Goal: Information Seeking & Learning: Learn about a topic

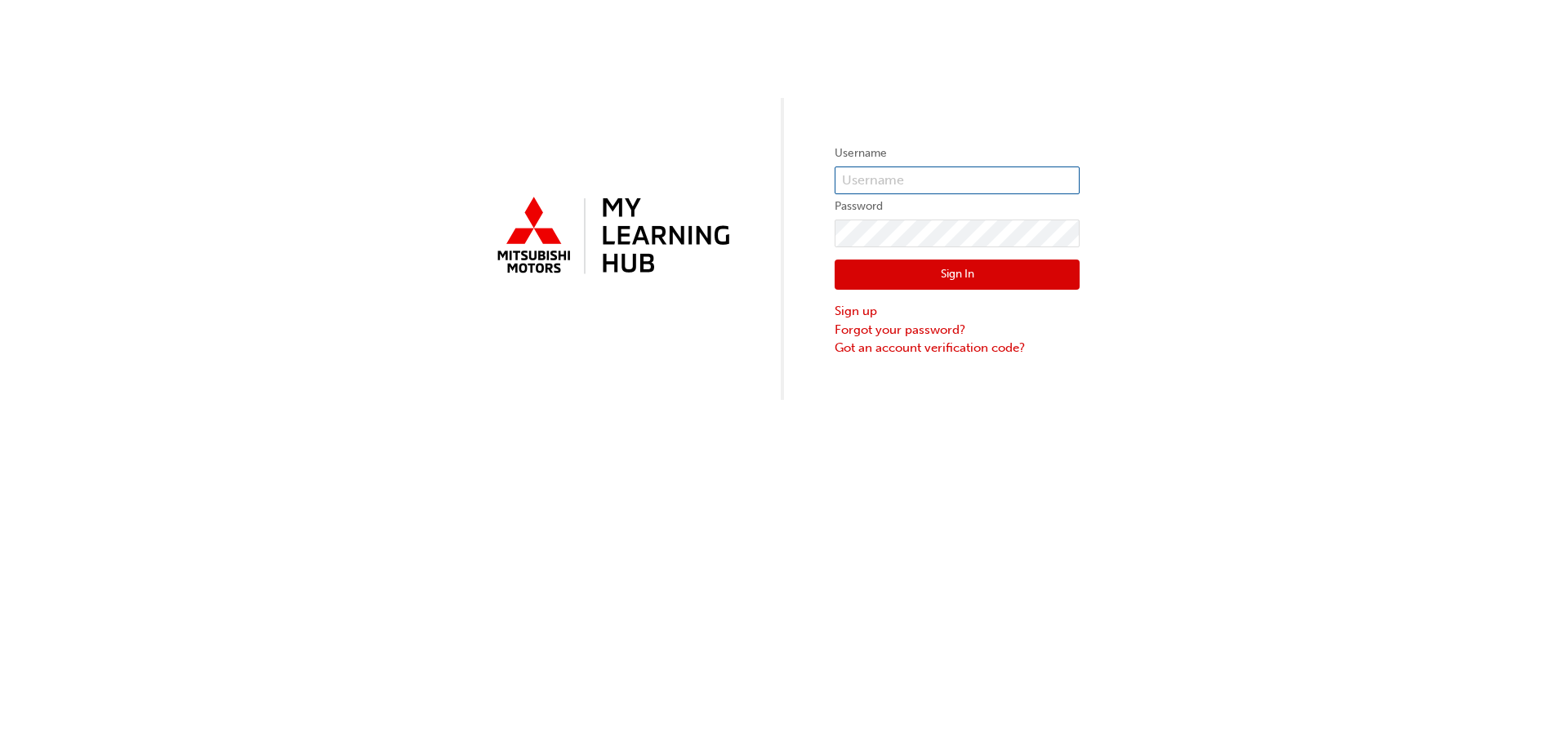
drag, startPoint x: 867, startPoint y: 168, endPoint x: 874, endPoint y: 175, distance: 9.9
click at [870, 173] on form "Username Password Sign In Sign up Forgot your password? Got an account verifica…" at bounding box center [957, 250] width 245 height 214
drag, startPoint x: 883, startPoint y: 180, endPoint x: 895, endPoint y: 188, distance: 14.4
click at [885, 181] on input "text" at bounding box center [957, 180] width 245 height 27
type input "[EMAIL_ADDRESS][DOMAIN_NAME]"
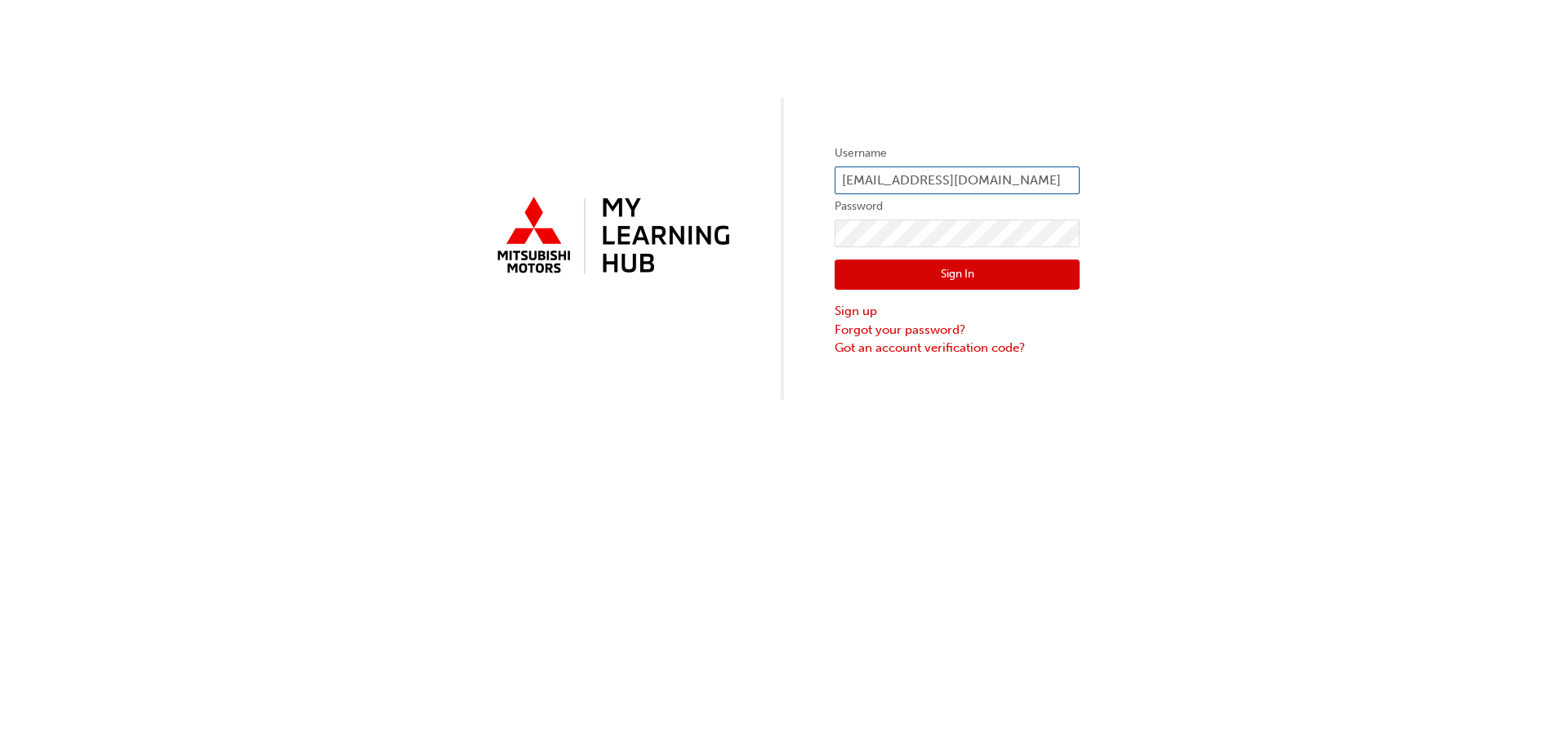
click at [928, 184] on input "s.short@localmotorgroup.com.au" at bounding box center [957, 180] width 245 height 27
click at [1031, 176] on input "s.short@localmotorgroup.com.au" at bounding box center [957, 180] width 245 height 27
drag, startPoint x: 1056, startPoint y: 174, endPoint x: 645, endPoint y: 184, distance: 411.1
click at [669, 184] on div "Username s.short@localmotorgroup.com.au Password Sign In Sign up Forgot your pa…" at bounding box center [784, 200] width 1568 height 400
click at [986, 160] on label "Username" at bounding box center [957, 153] width 245 height 20
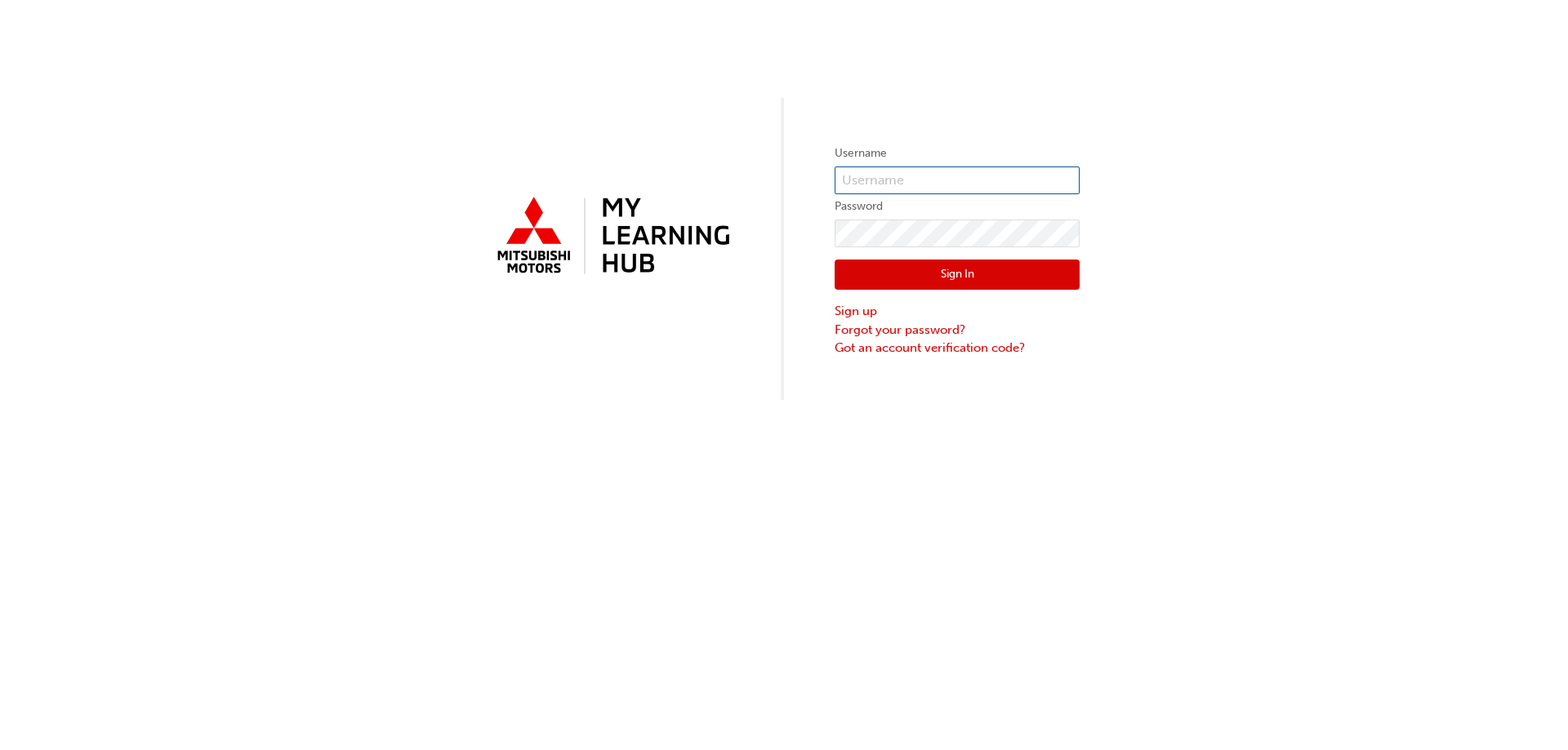
click at [980, 173] on input "text" at bounding box center [957, 180] width 245 height 27
drag, startPoint x: 891, startPoint y: 185, endPoint x: 1150, endPoint y: 59, distance: 288.0
click at [892, 183] on input "text" at bounding box center [957, 180] width 245 height 27
type input "s.short@localmotorgroup.com.au"
click button "Sign In" at bounding box center [957, 275] width 245 height 31
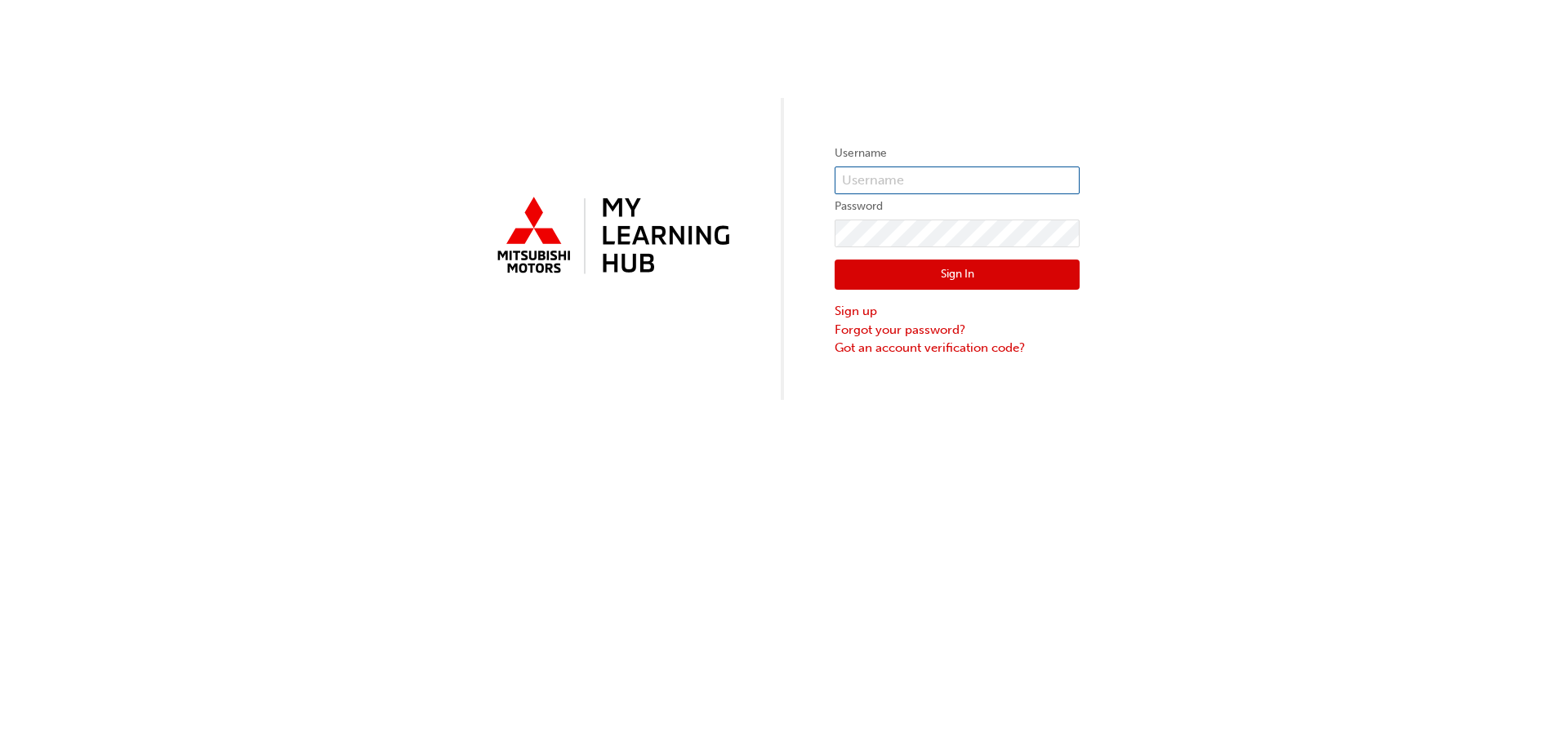
click at [869, 174] on input "text" at bounding box center [957, 180] width 245 height 27
type input "0005941225"
click button "Sign In" at bounding box center [957, 275] width 245 height 31
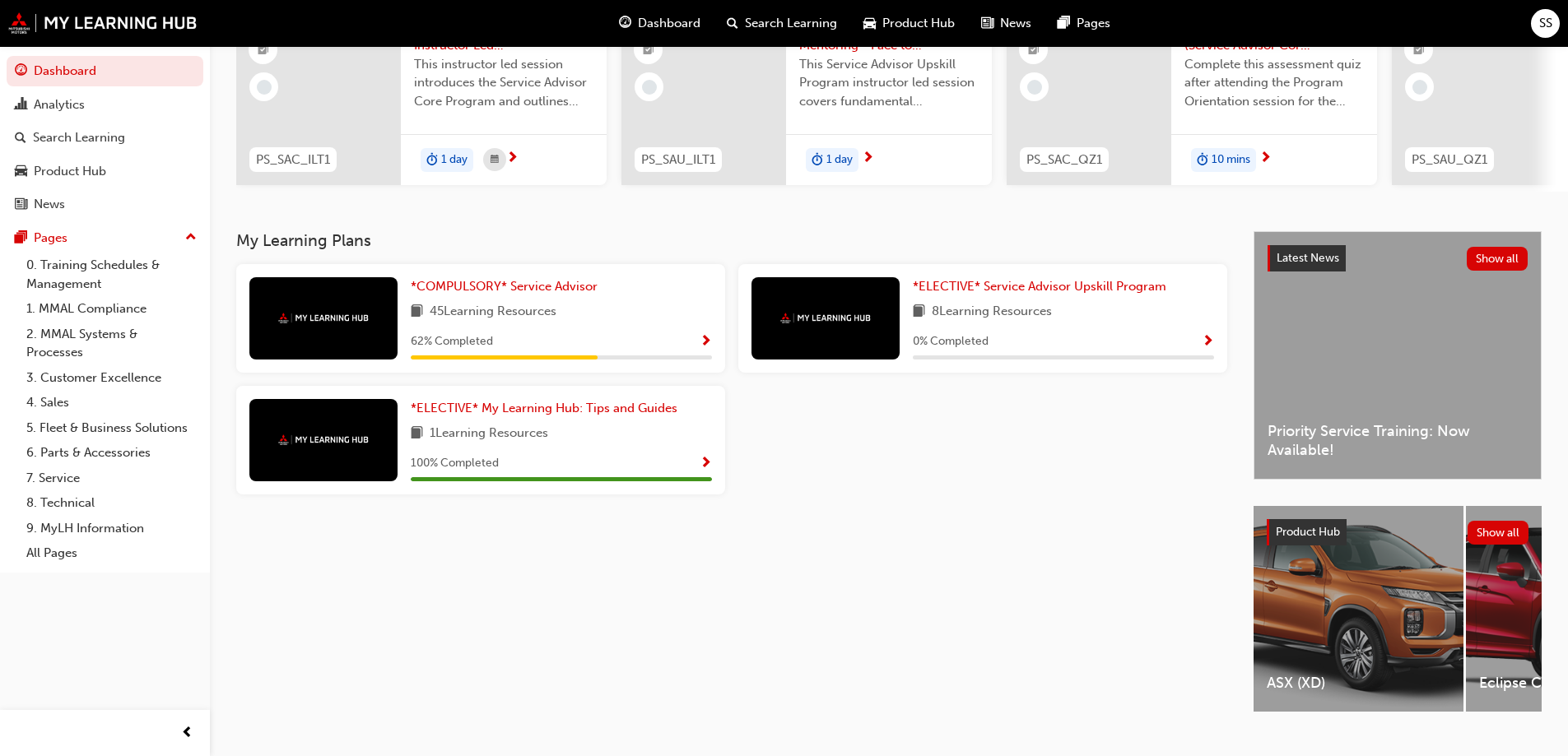
scroll to position [227, 0]
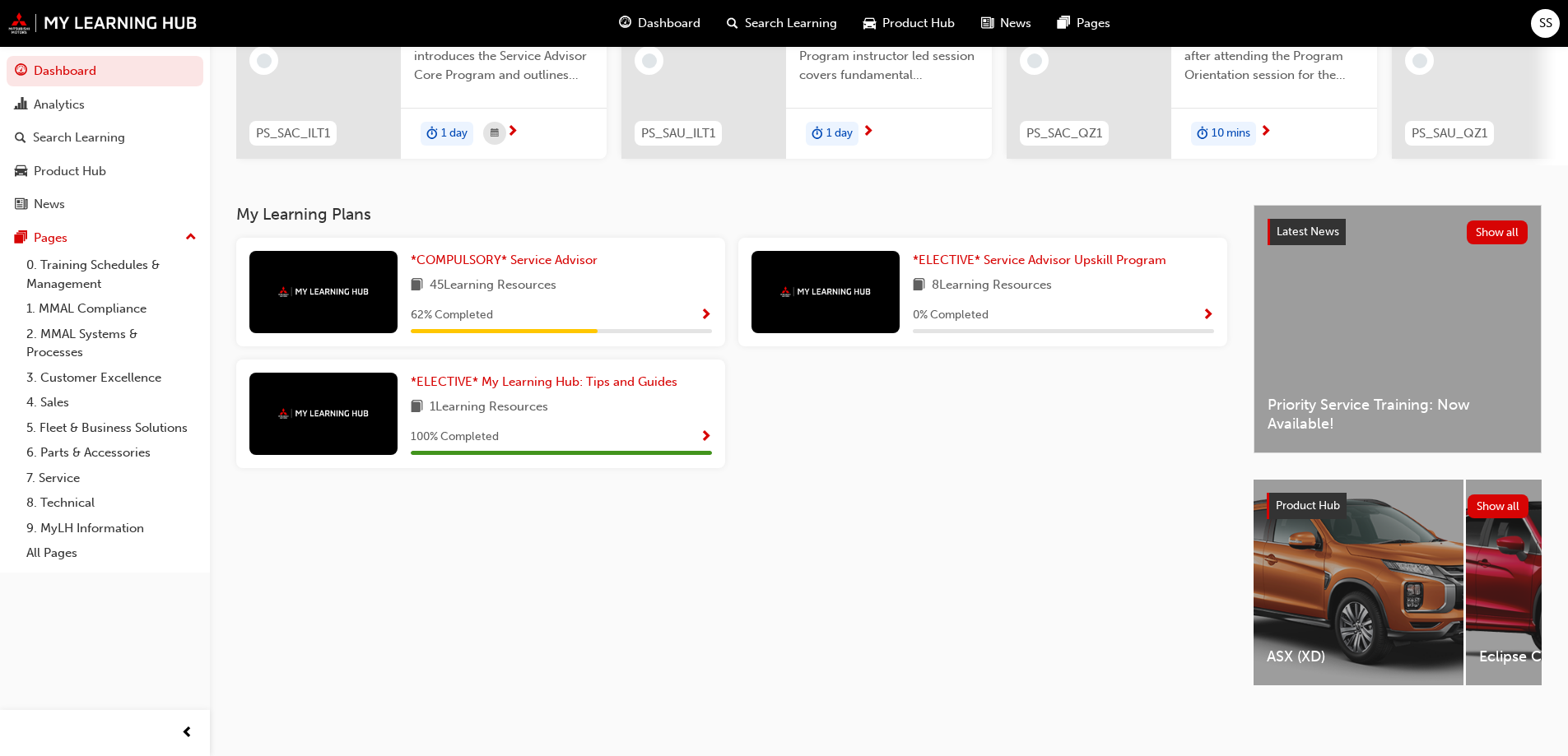
click at [1338, 396] on span "Priority Service Training: Now Available!" at bounding box center [1397, 415] width 261 height 37
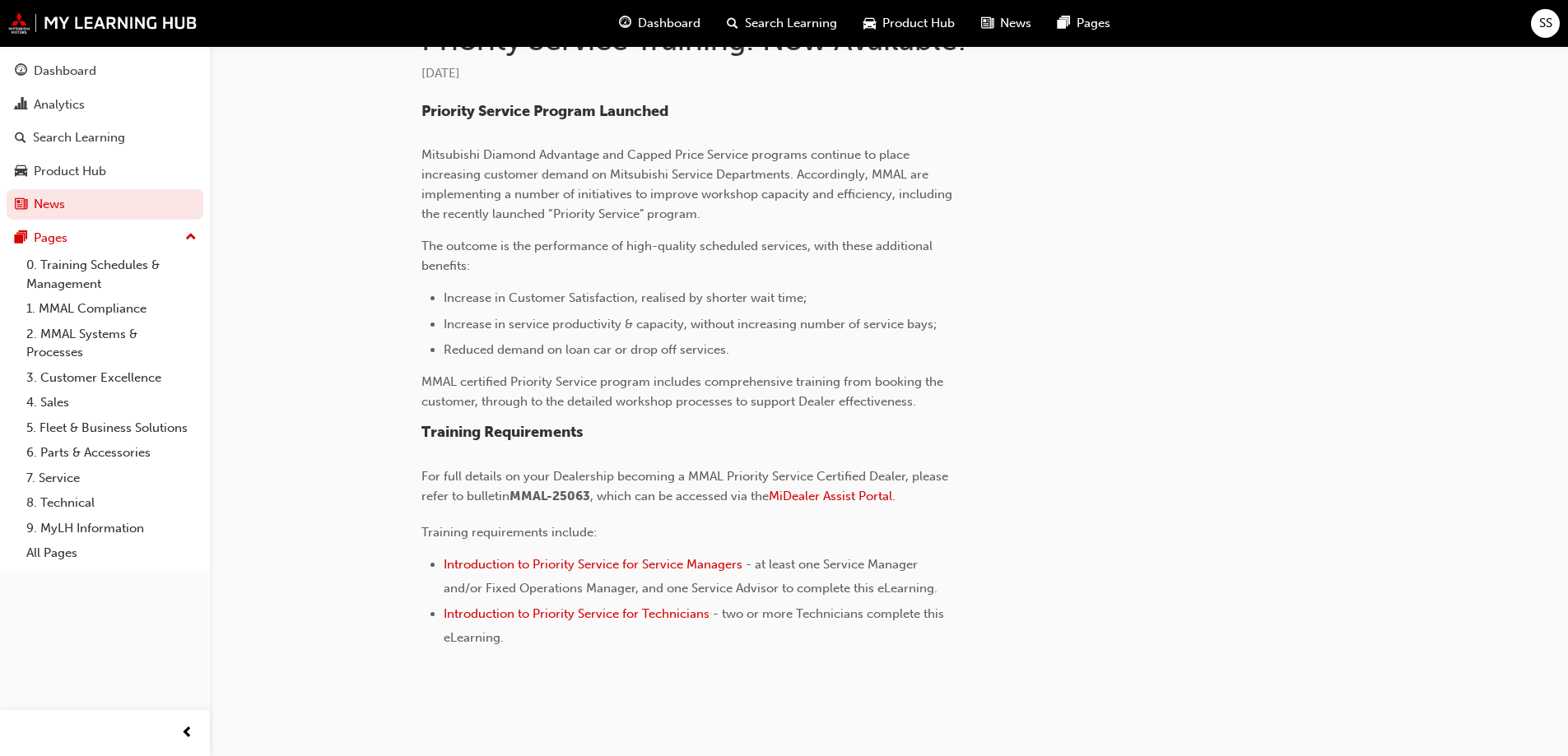
scroll to position [430, 0]
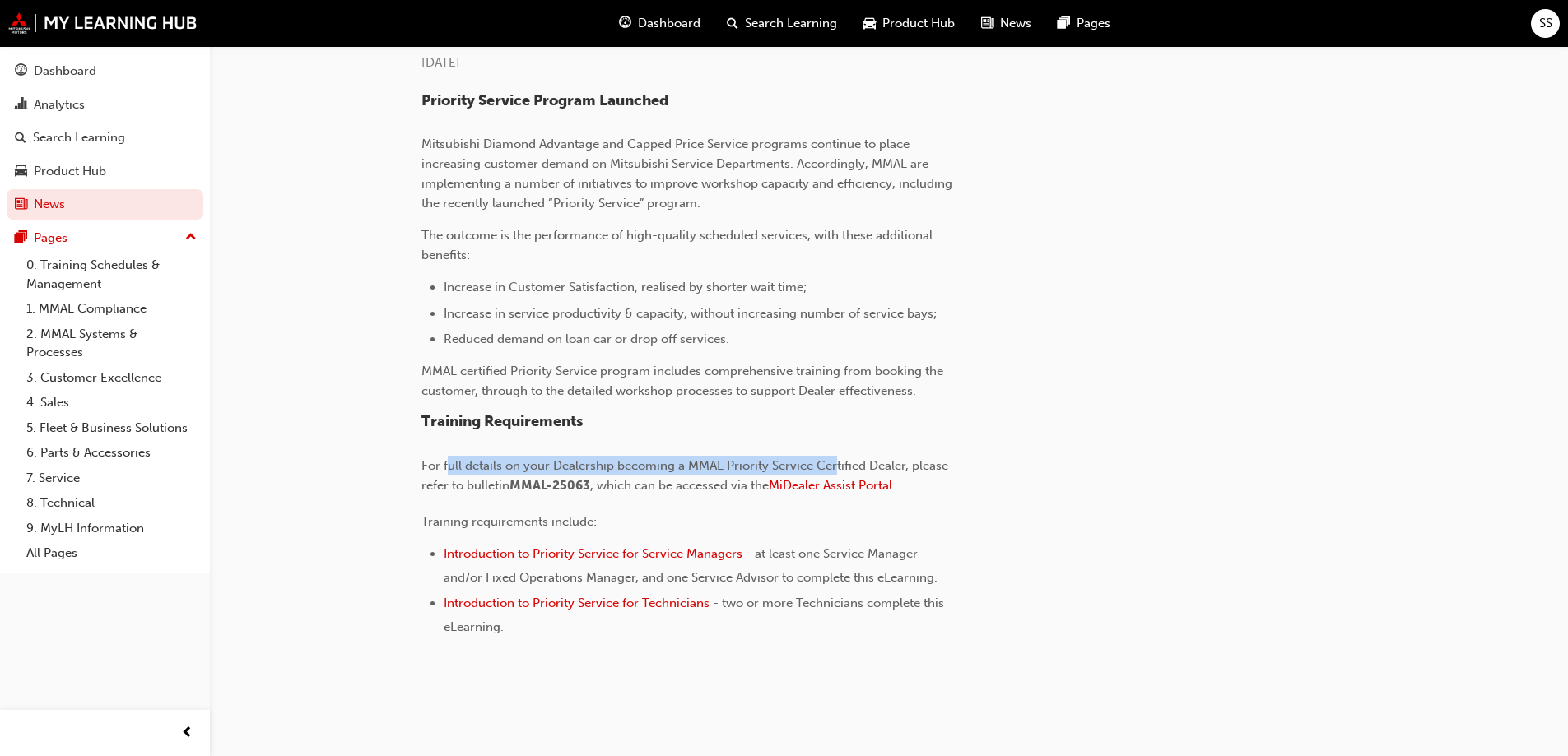
drag, startPoint x: 483, startPoint y: 467, endPoint x: 872, endPoint y: 437, distance: 390.2
click at [852, 439] on div "Priority Service Program Launched Mitsubishi Diamond Advantage and Capped Price…" at bounding box center [689, 365] width 535 height 546
click at [958, 442] on div "Priority Service Program Launched Mitsubishi Diamond Advantage and Capped Price…" at bounding box center [752, 358] width 662 height 558
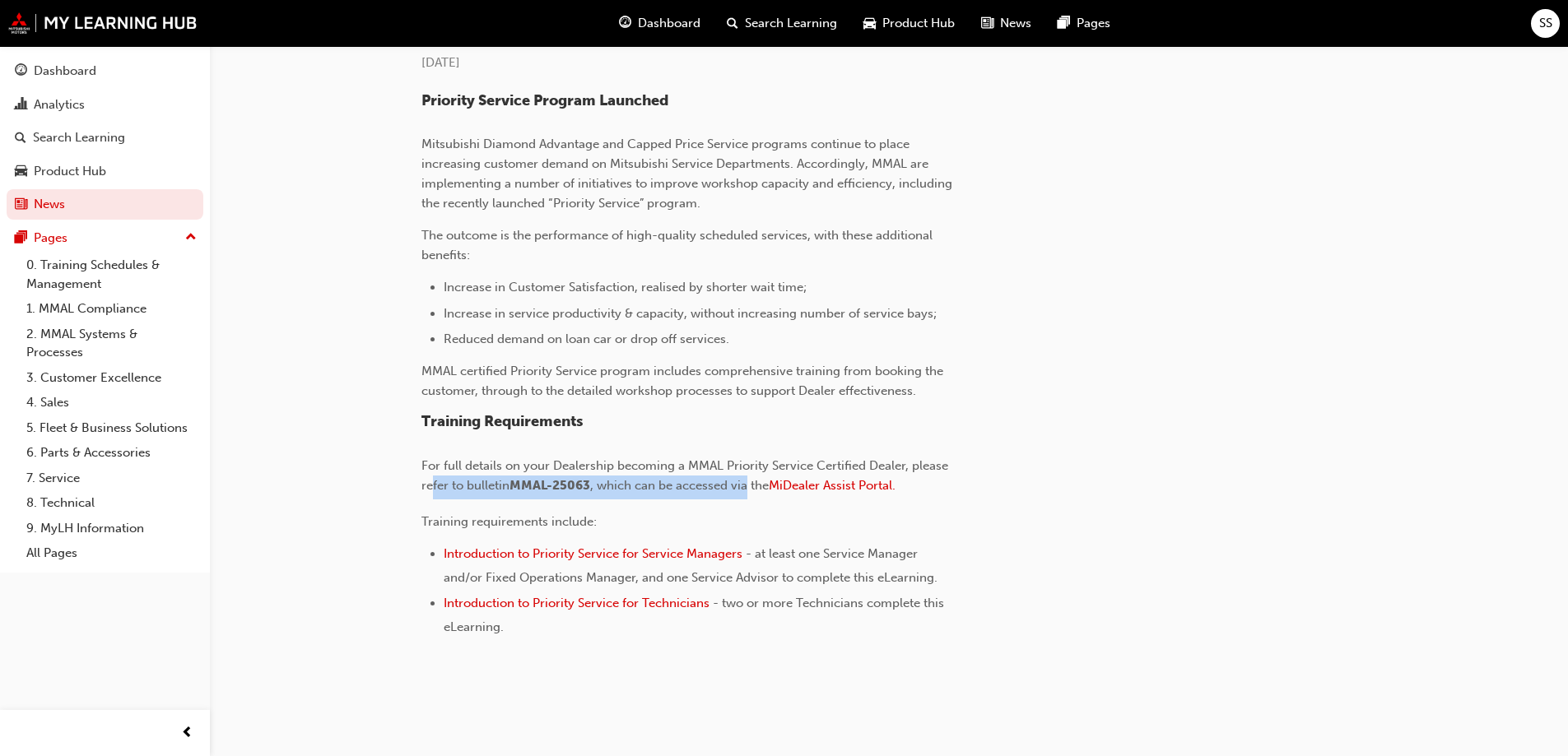
drag, startPoint x: 436, startPoint y: 480, endPoint x: 766, endPoint y: 480, distance: 330.0
click at [752, 482] on p "For full details on your Dealership becoming a MMAL Priority Service Certified …" at bounding box center [689, 478] width 535 height 43
click at [676, 510] on div "Priority Service Program Launched Mitsubishi Diamond Advantage and Capped Price…" at bounding box center [689, 365] width 535 height 546
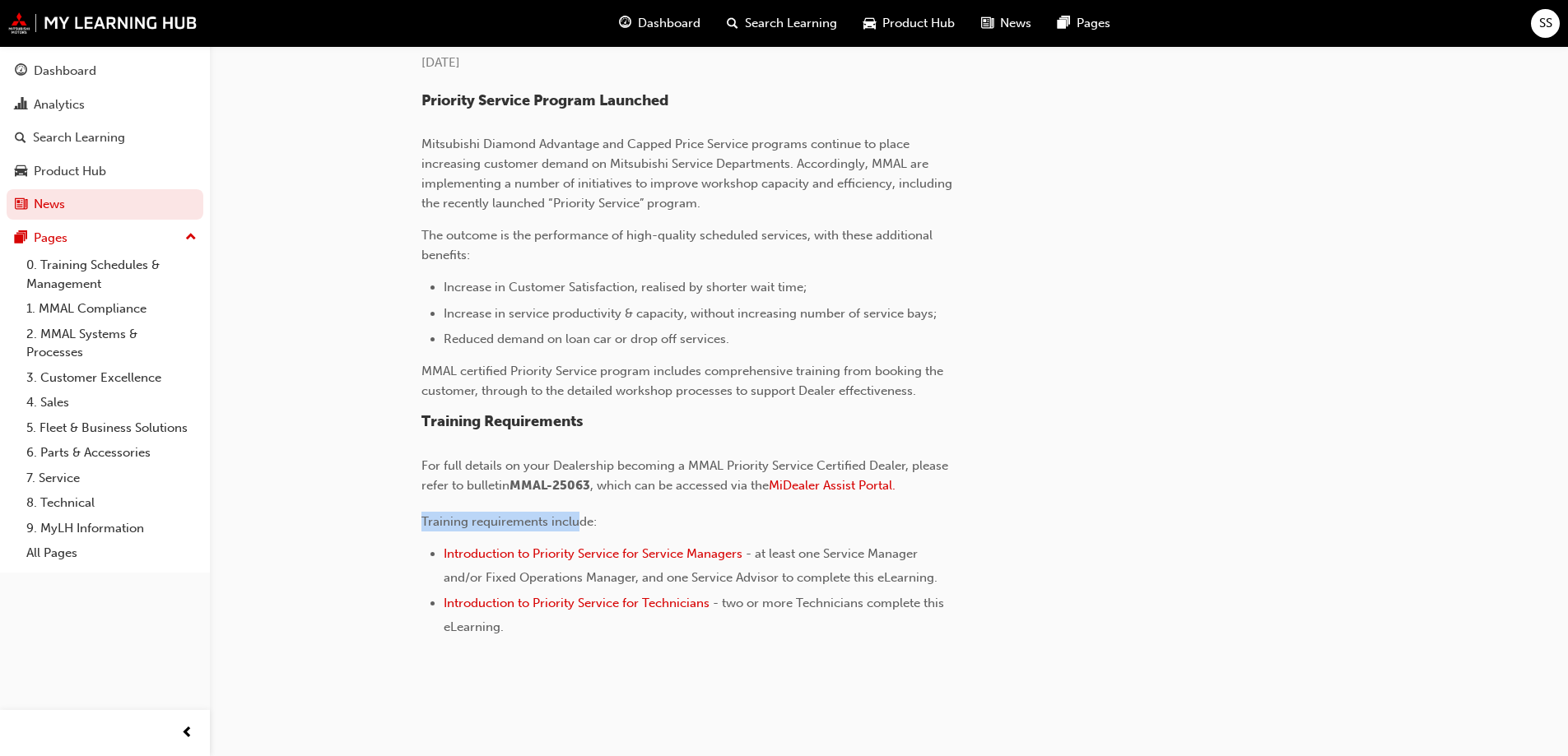
drag, startPoint x: 403, startPoint y: 516, endPoint x: 597, endPoint y: 513, distance: 194.0
click at [593, 514] on div "News Priority Service Training: Now Available! Priority Service Training: Now A…" at bounding box center [889, 330] width 988 height 770
click at [637, 514] on p "Training requirements include:" at bounding box center [689, 522] width 535 height 20
click at [414, 535] on div "News Priority Service Training: Now Available! Priority Service Training: Now A…" at bounding box center [889, 330] width 988 height 770
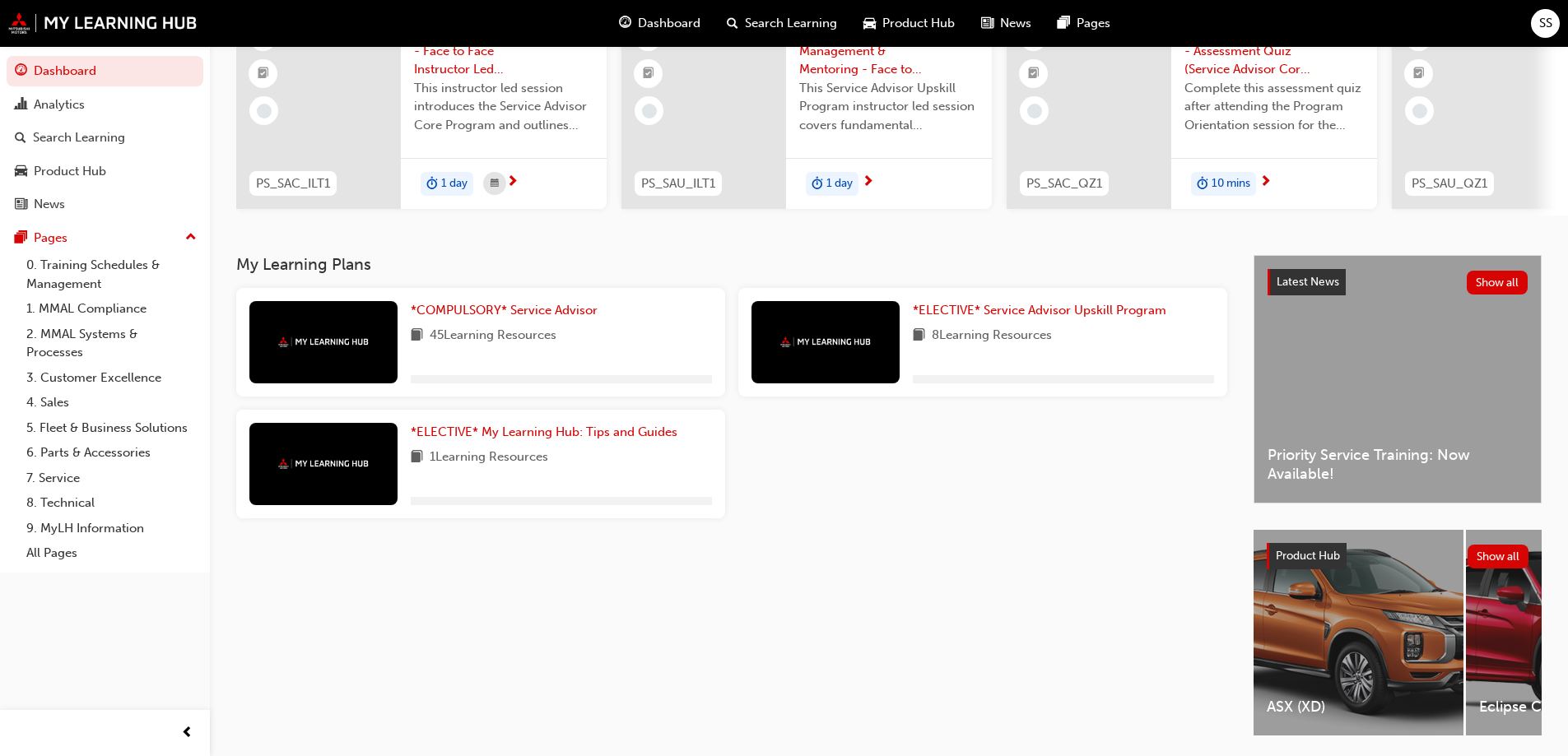
scroll to position [164, 0]
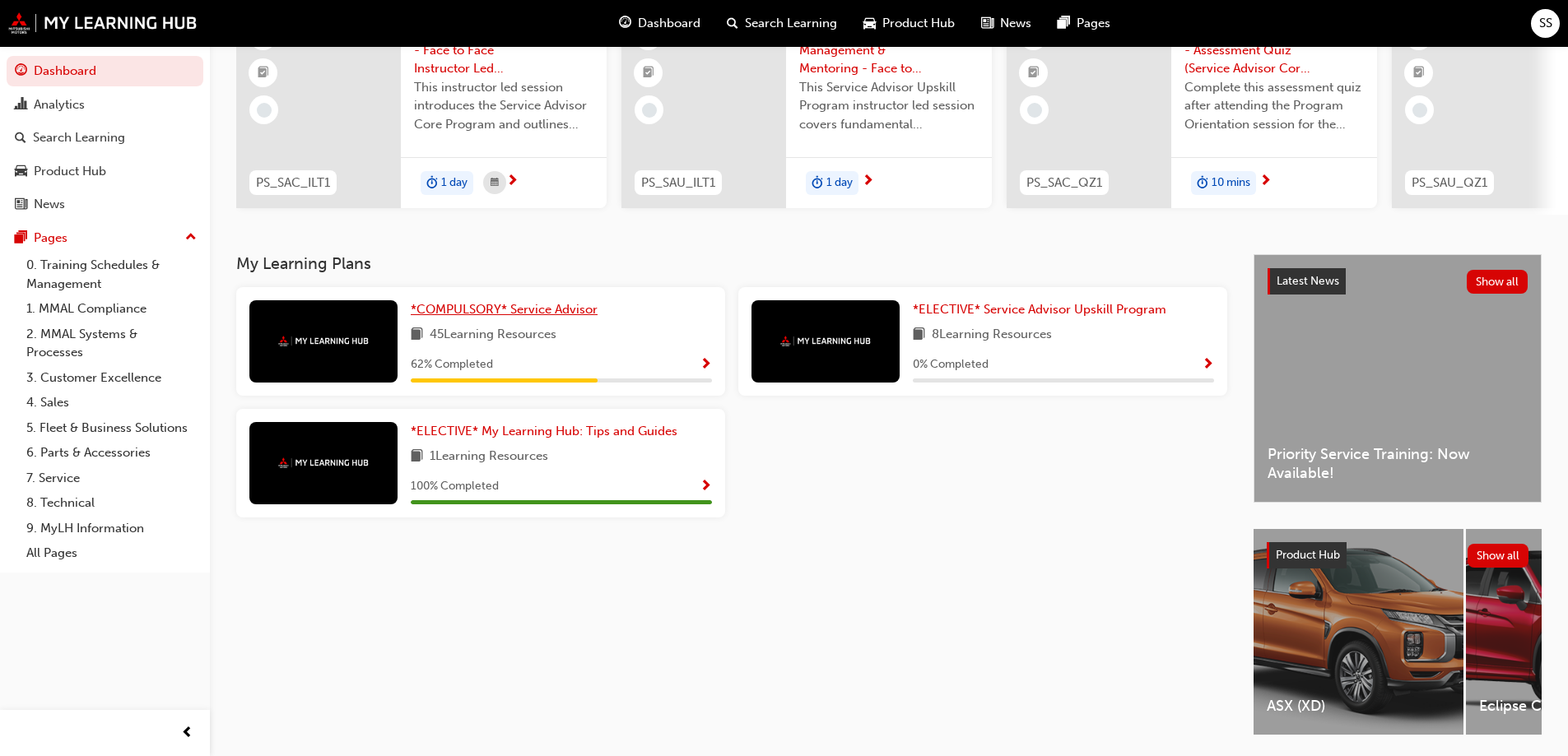
click at [520, 317] on span "*COMPULSORY* Service Advisor" at bounding box center [504, 309] width 187 height 15
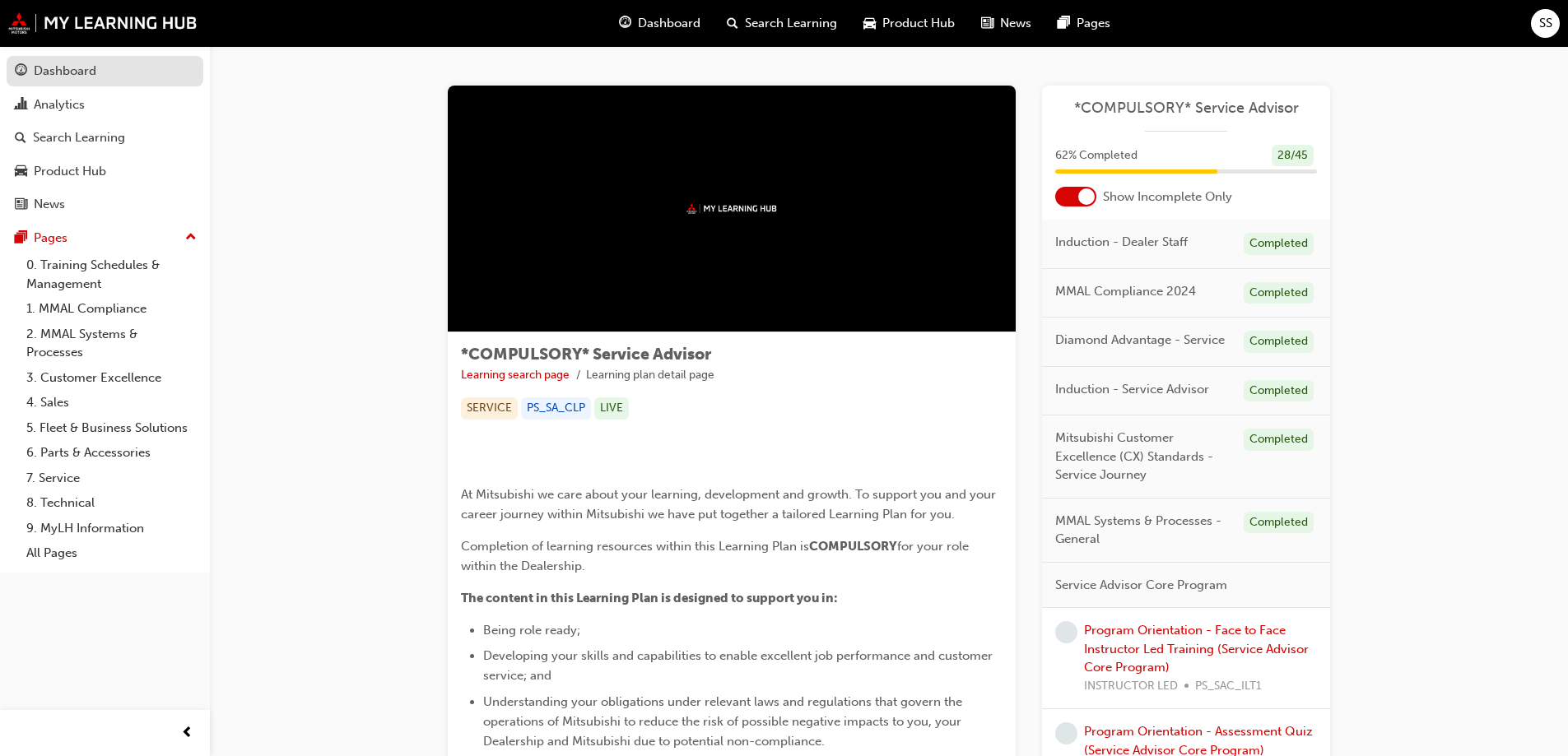
click at [55, 75] on div "Dashboard" at bounding box center [65, 71] width 63 height 19
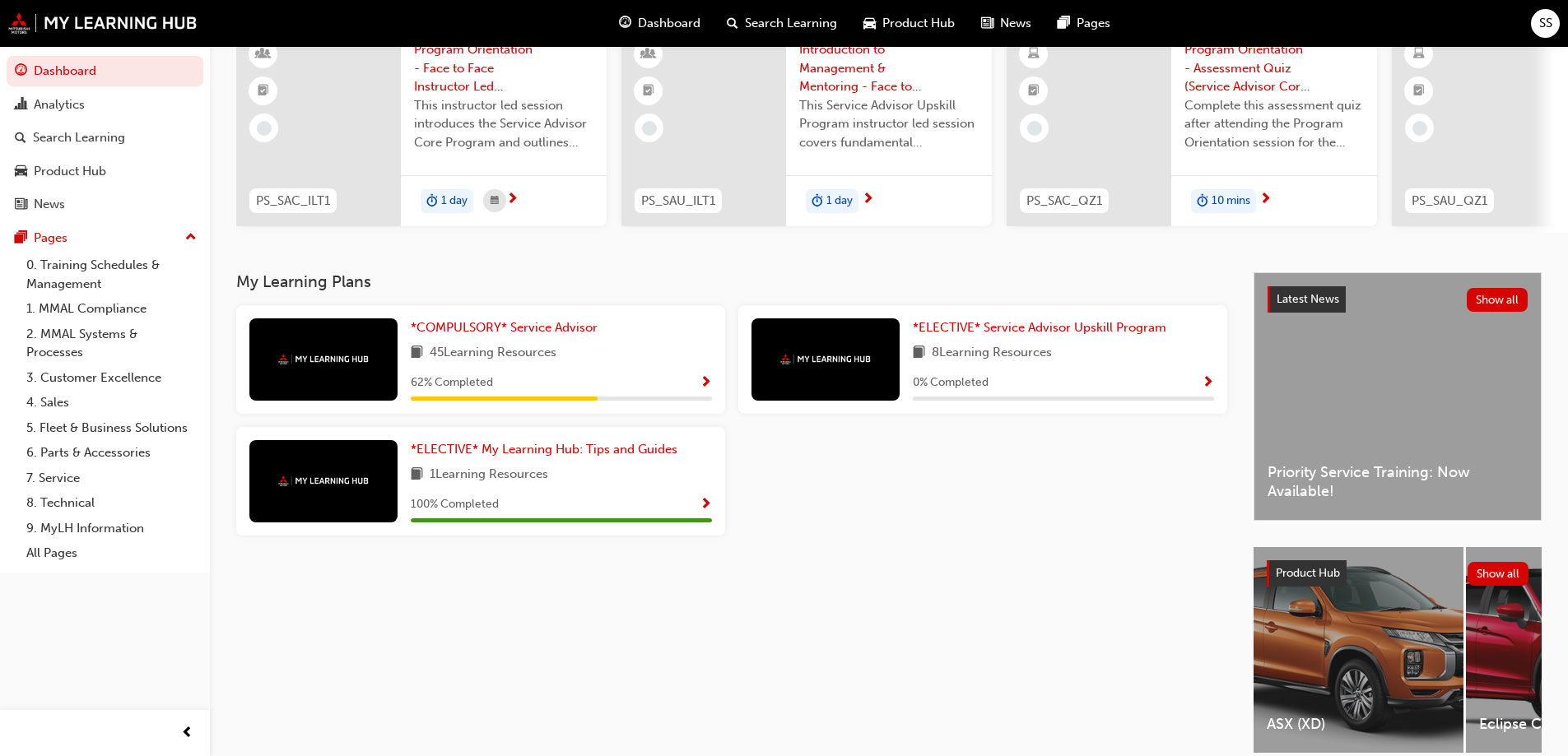
scroll to position [164, 0]
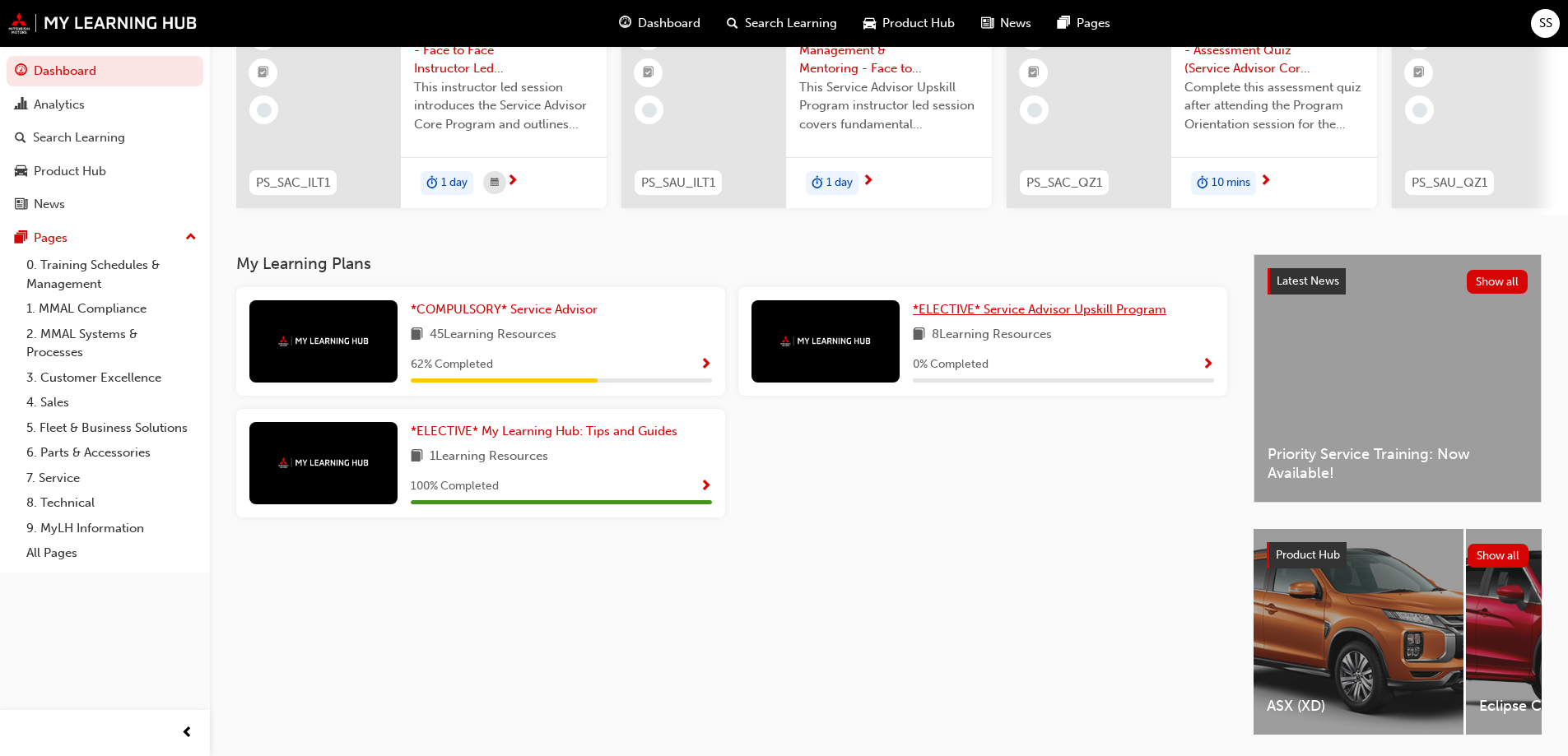
click at [960, 317] on span "*ELECTIVE* Service Advisor Upskill Program" at bounding box center [1039, 309] width 254 height 15
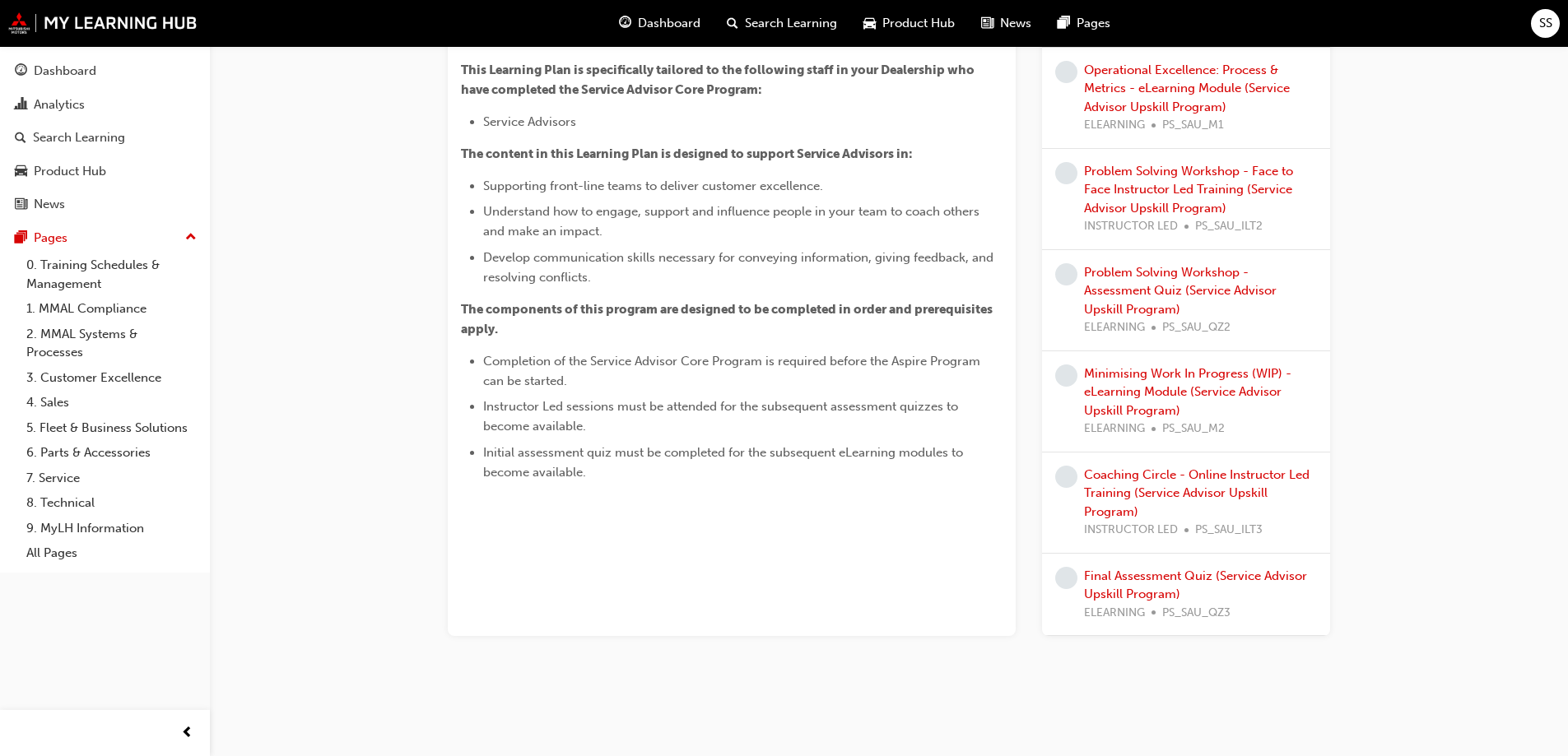
scroll to position [529, 0]
drag, startPoint x: 519, startPoint y: 566, endPoint x: 763, endPoint y: 551, distance: 244.5
click at [767, 388] on span "Completion of the Service Advisor Core Program is required before the Aspire Pr…" at bounding box center [732, 371] width 500 height 34
click at [552, 391] on li "Completion of the Service Advisor Core Program is required before the Aspire Pr…" at bounding box center [742, 371] width 519 height 39
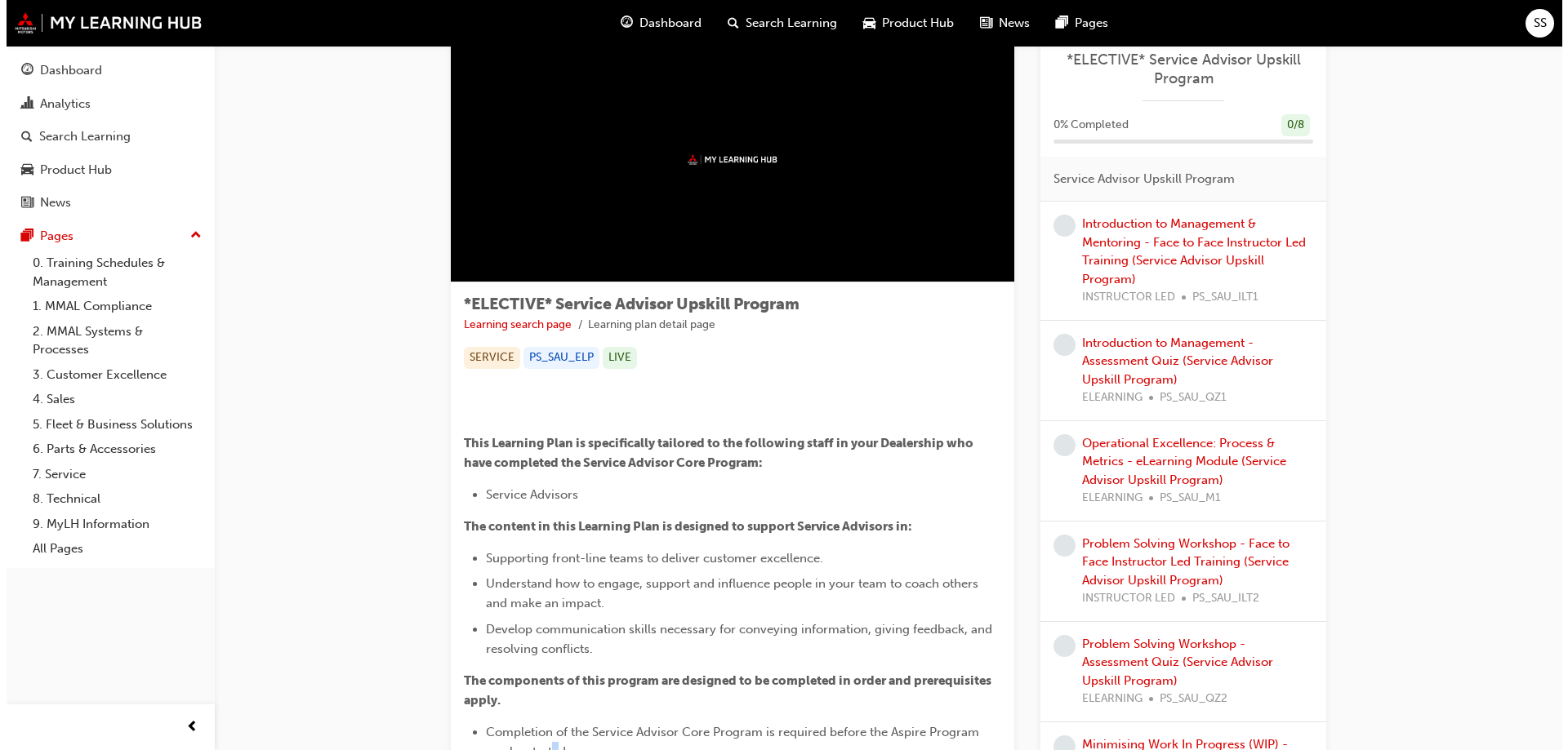
scroll to position [0, 0]
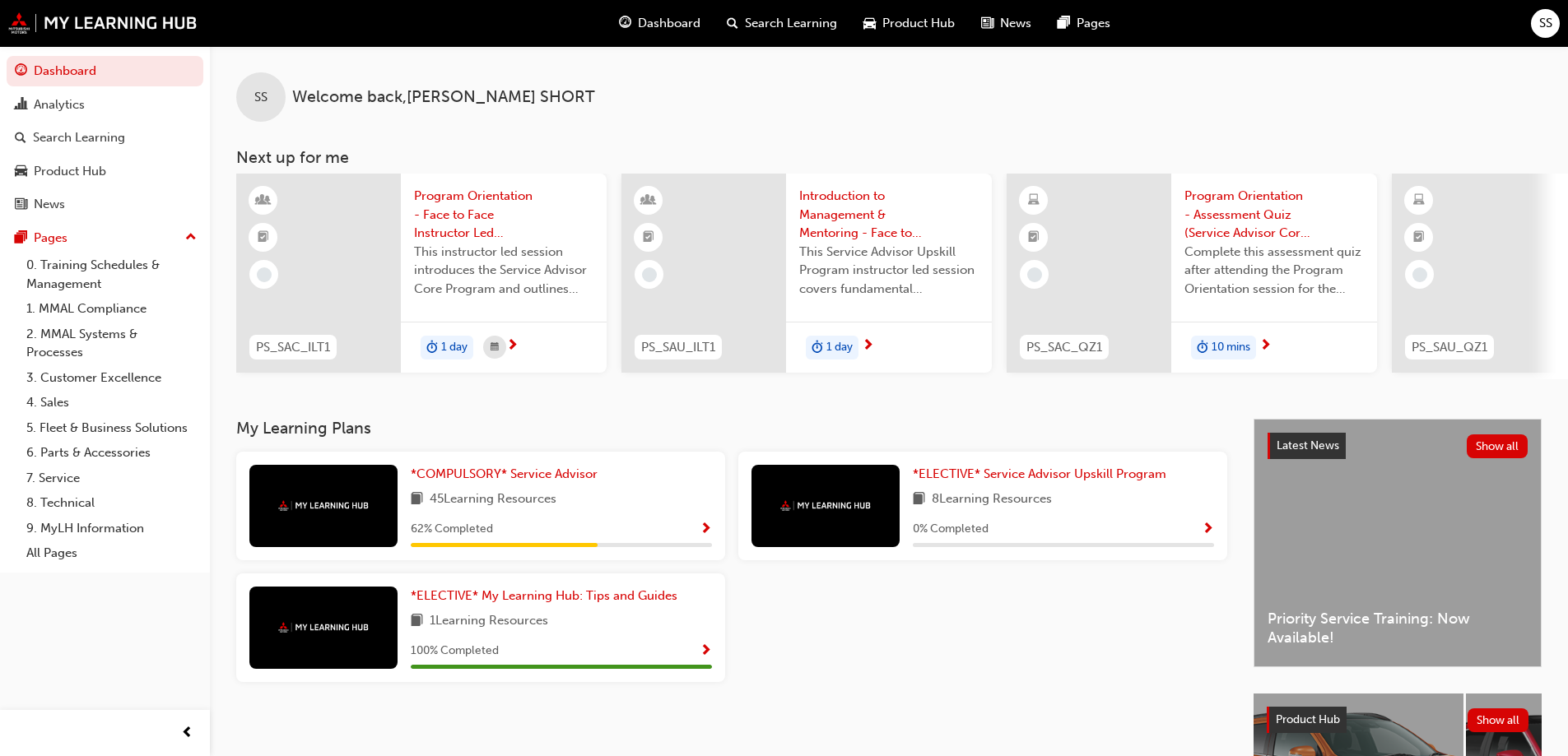
click at [433, 213] on span "Program Orientation - Face to Face Instructor Led Training (Service Advisor Cor…" at bounding box center [503, 214] width 180 height 56
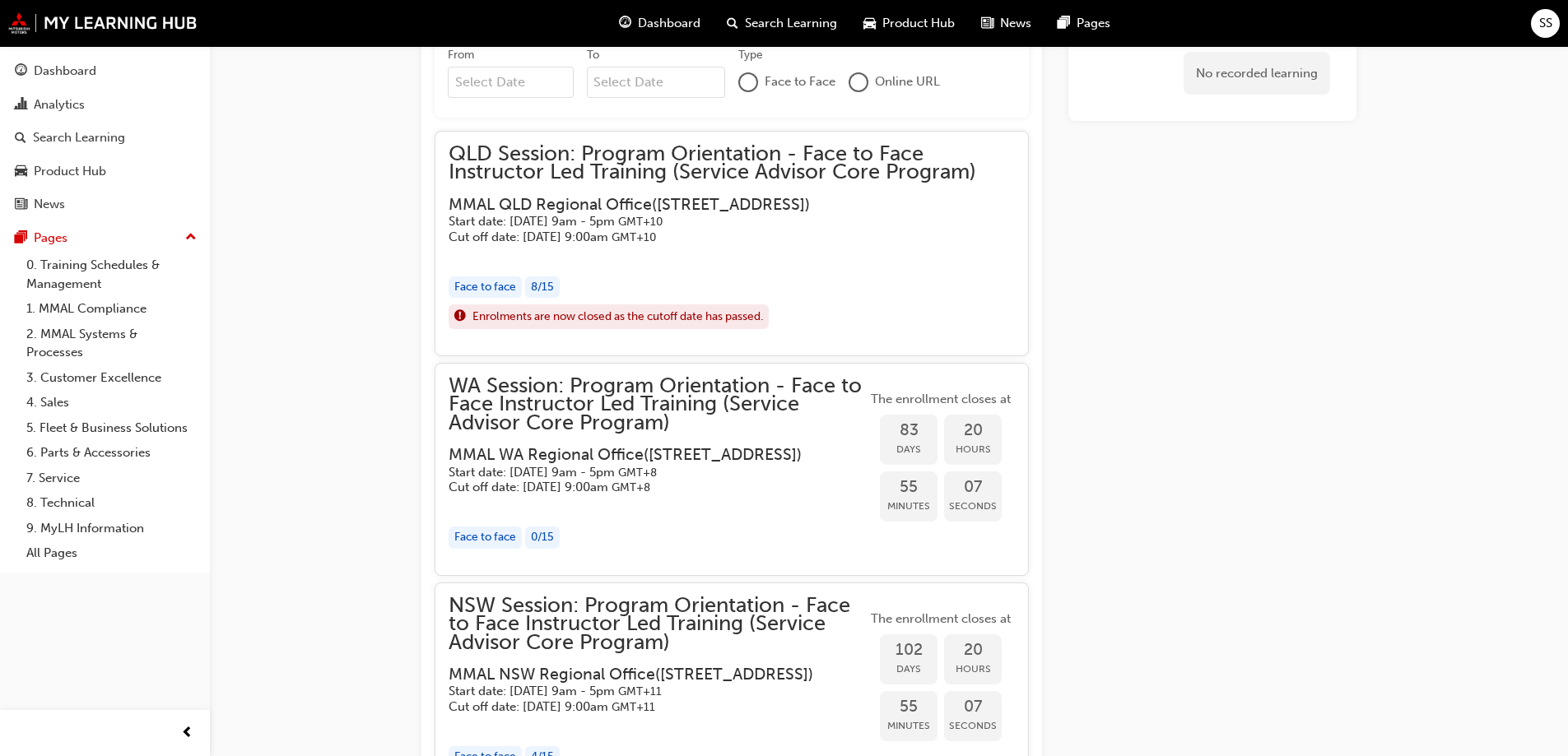
scroll to position [1075, 0]
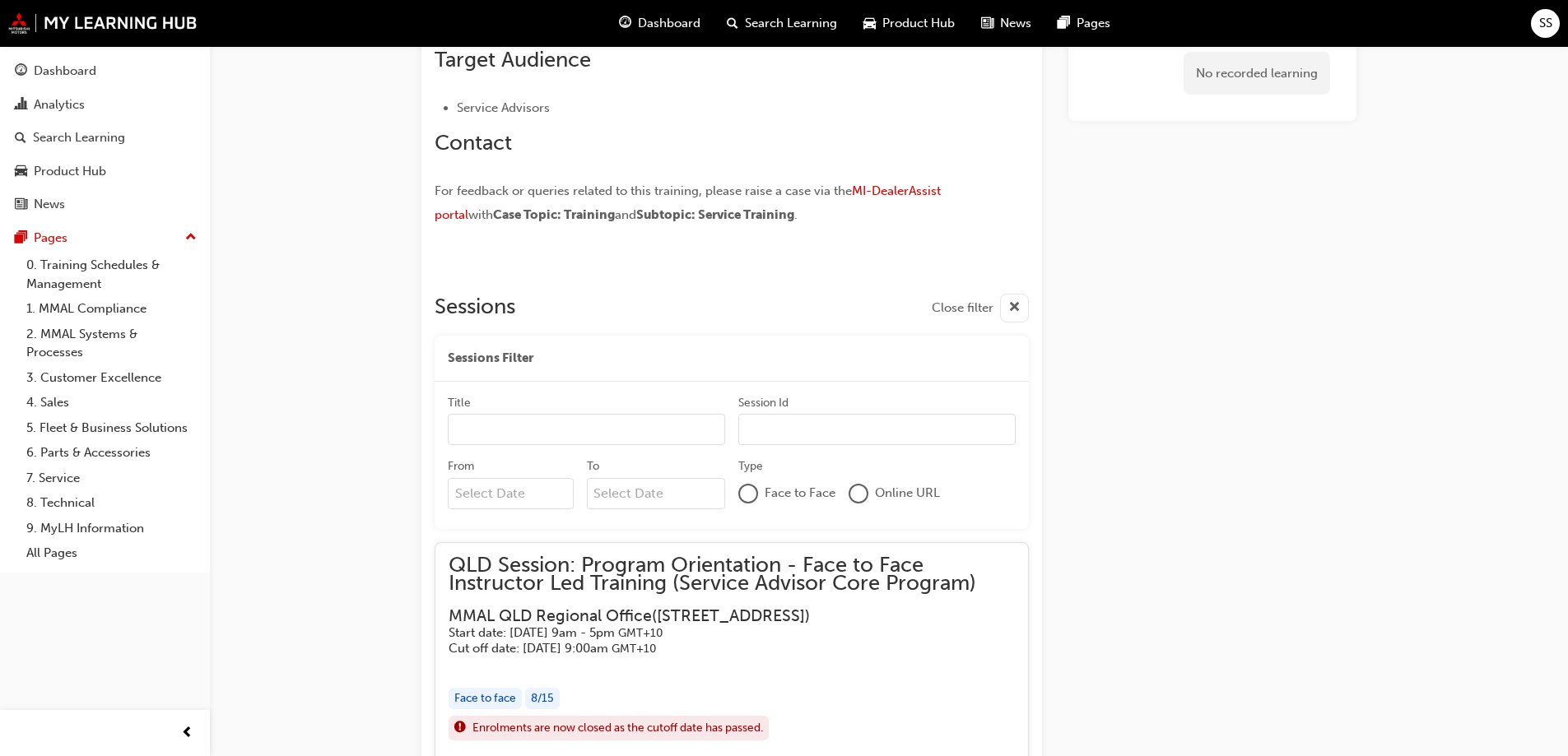
drag, startPoint x: 783, startPoint y: 442, endPoint x: 700, endPoint y: 433, distance: 83.5
click at [782, 442] on input "Session Id" at bounding box center [877, 430] width 277 height 31
click at [599, 421] on input "Title" at bounding box center [586, 430] width 277 height 31
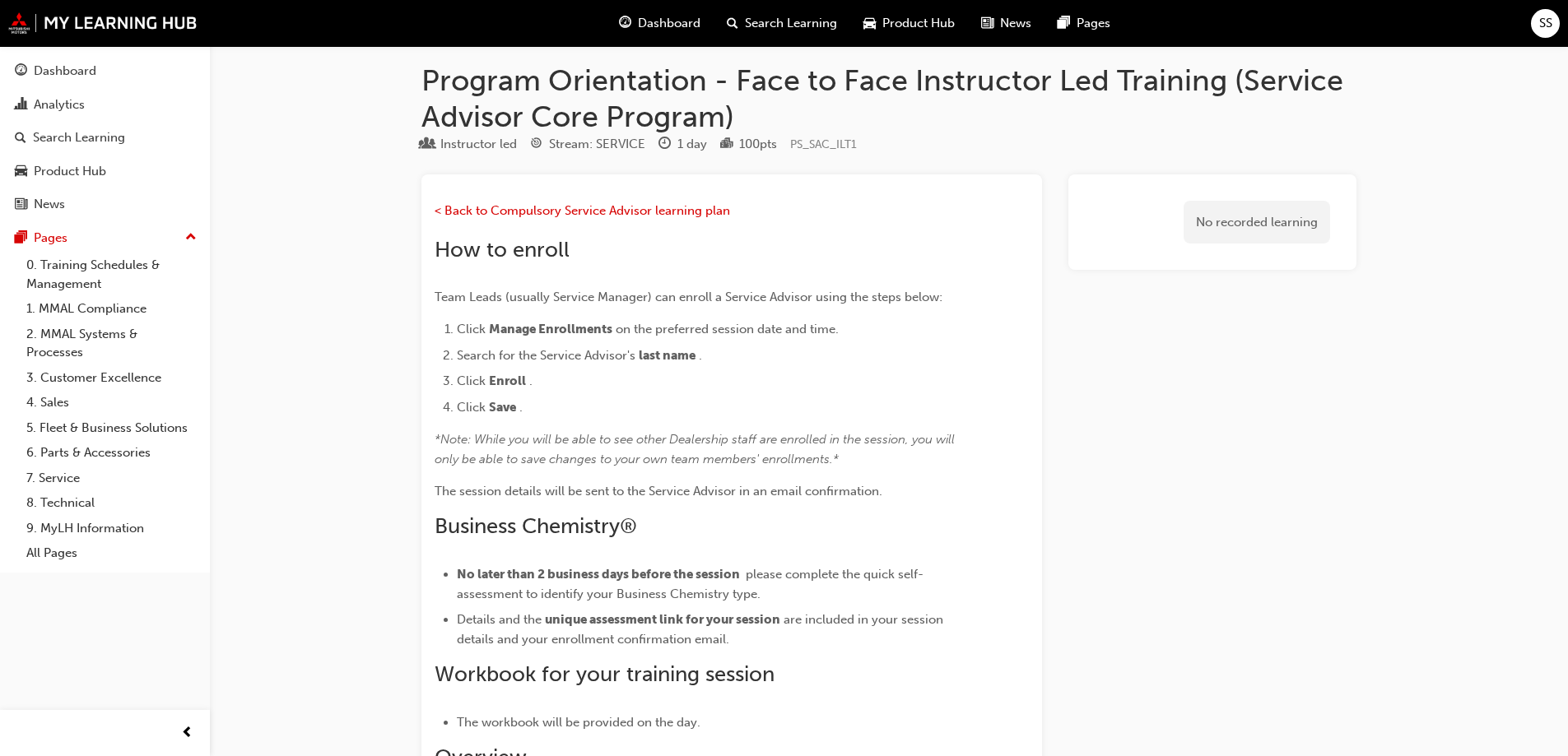
scroll to position [0, 0]
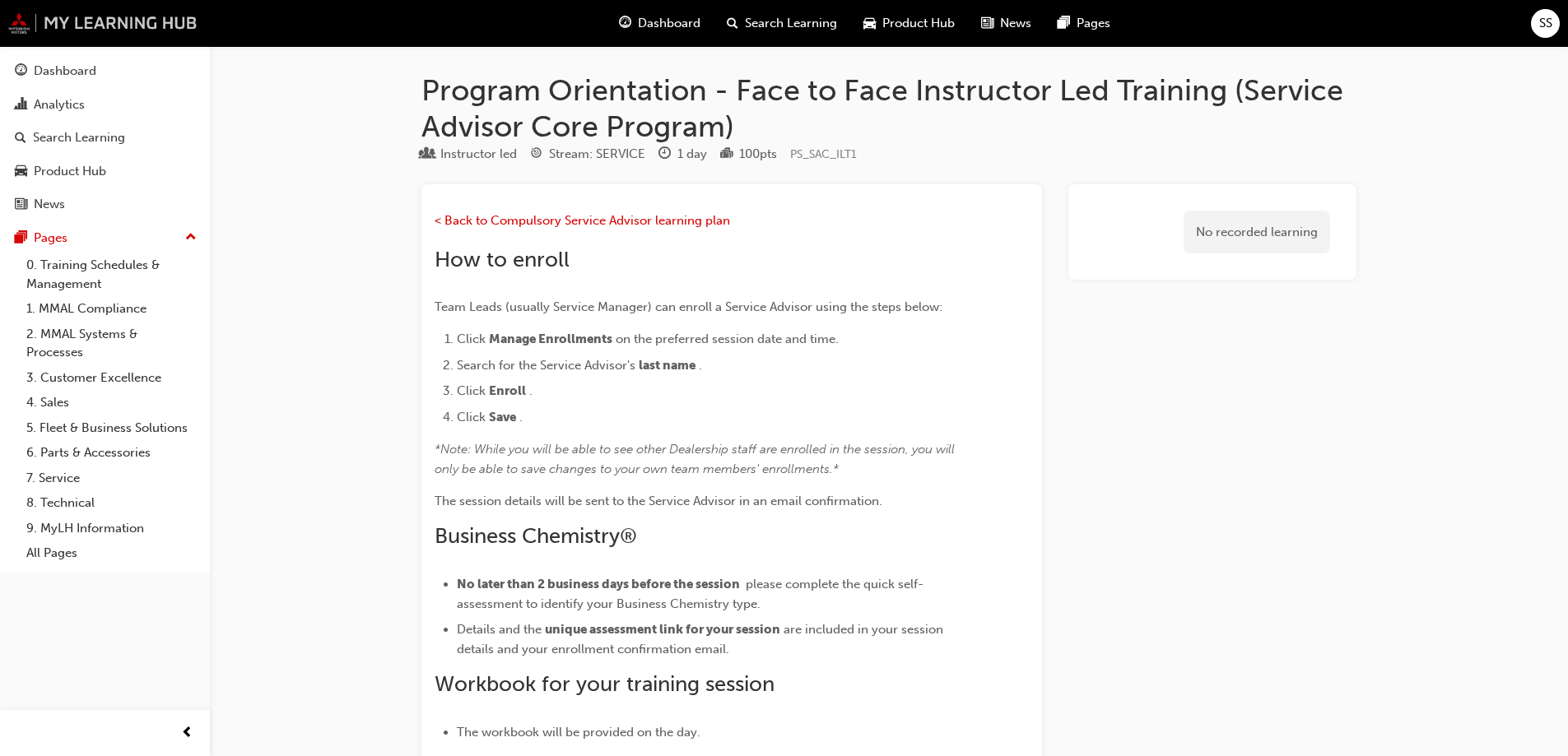
drag, startPoint x: 48, startPoint y: 21, endPoint x: 56, endPoint y: 33, distance: 14.4
click at [48, 23] on img at bounding box center [102, 24] width 190 height 22
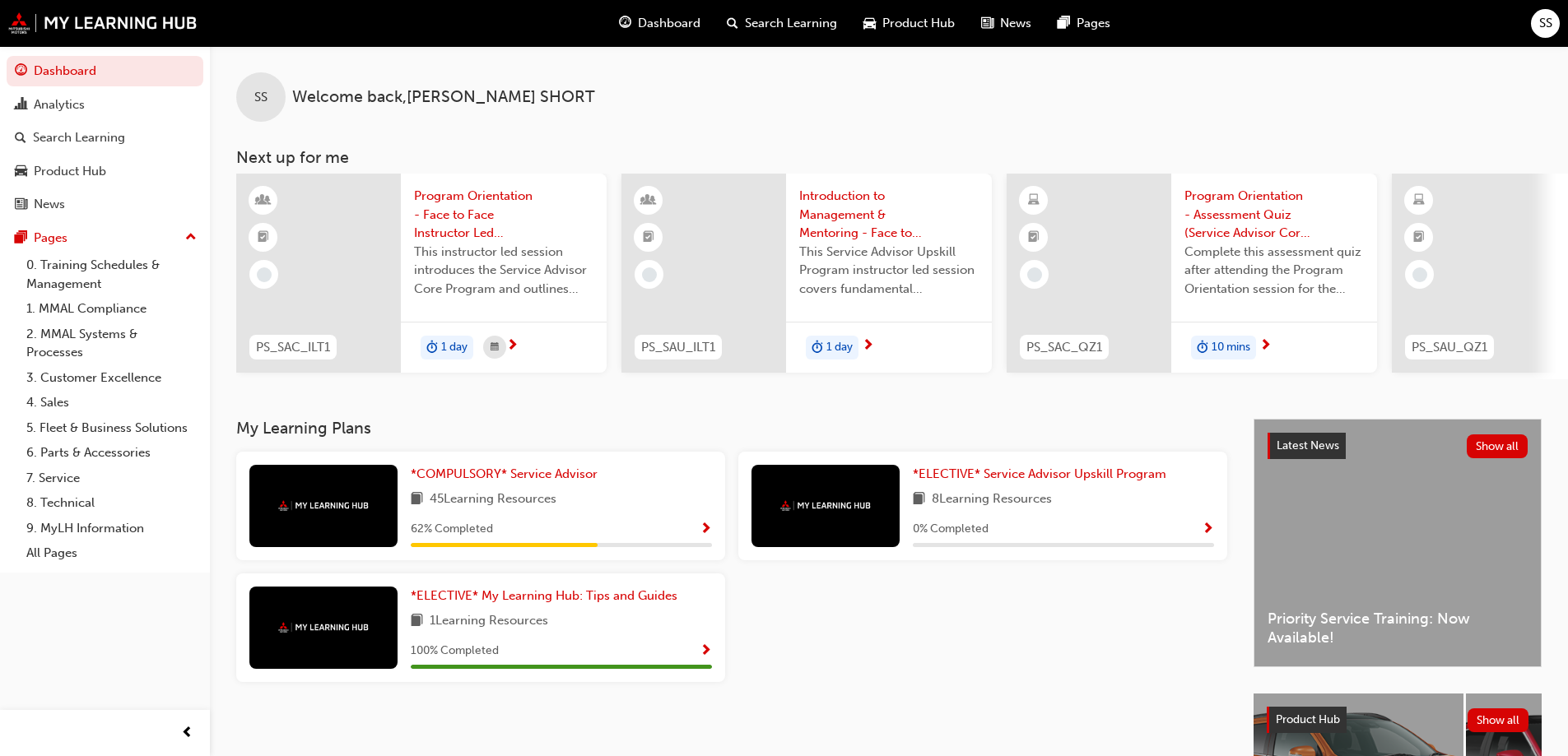
click at [903, 28] on span "Product Hub" at bounding box center [918, 23] width 73 height 19
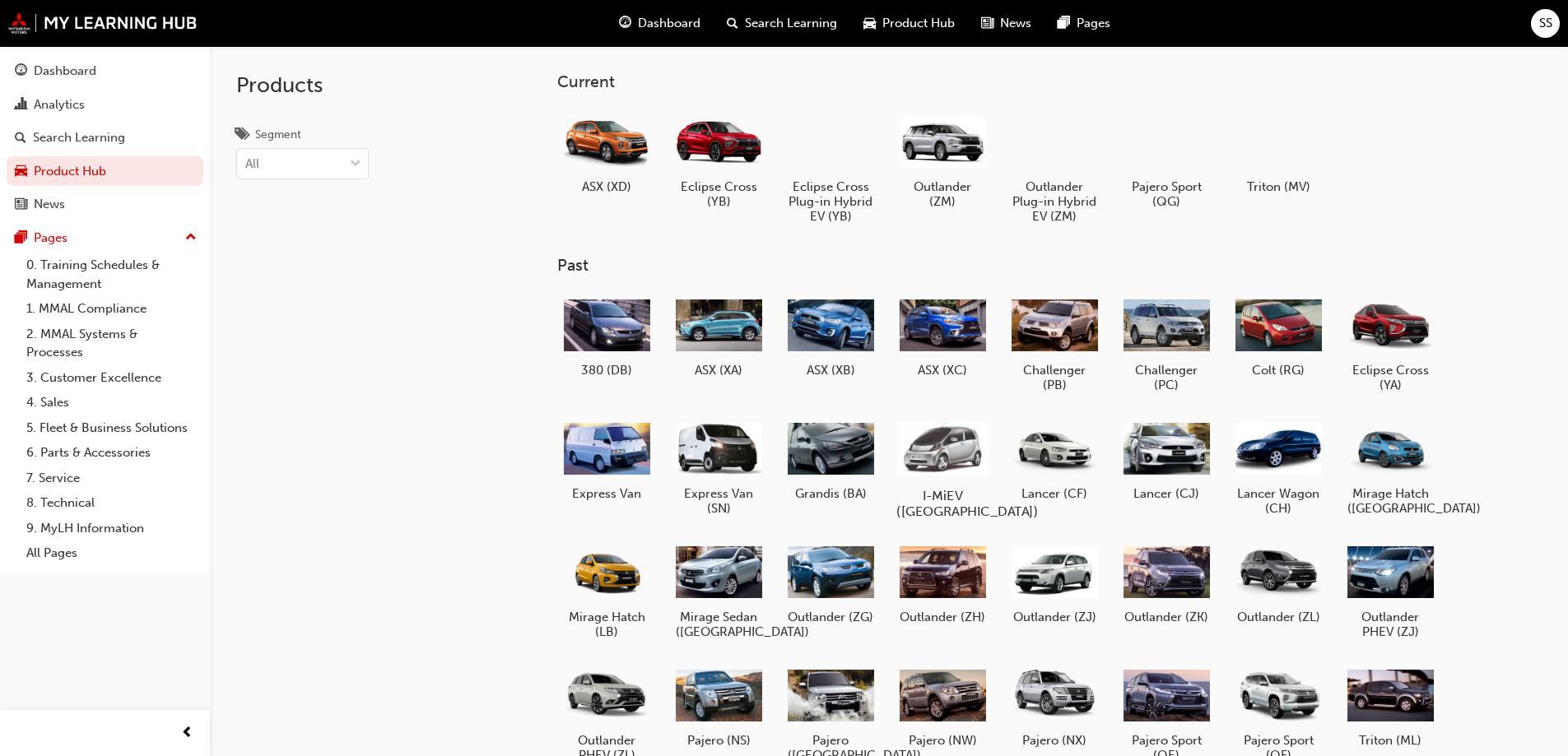
click at [930, 446] on div at bounding box center [942, 448] width 91 height 66
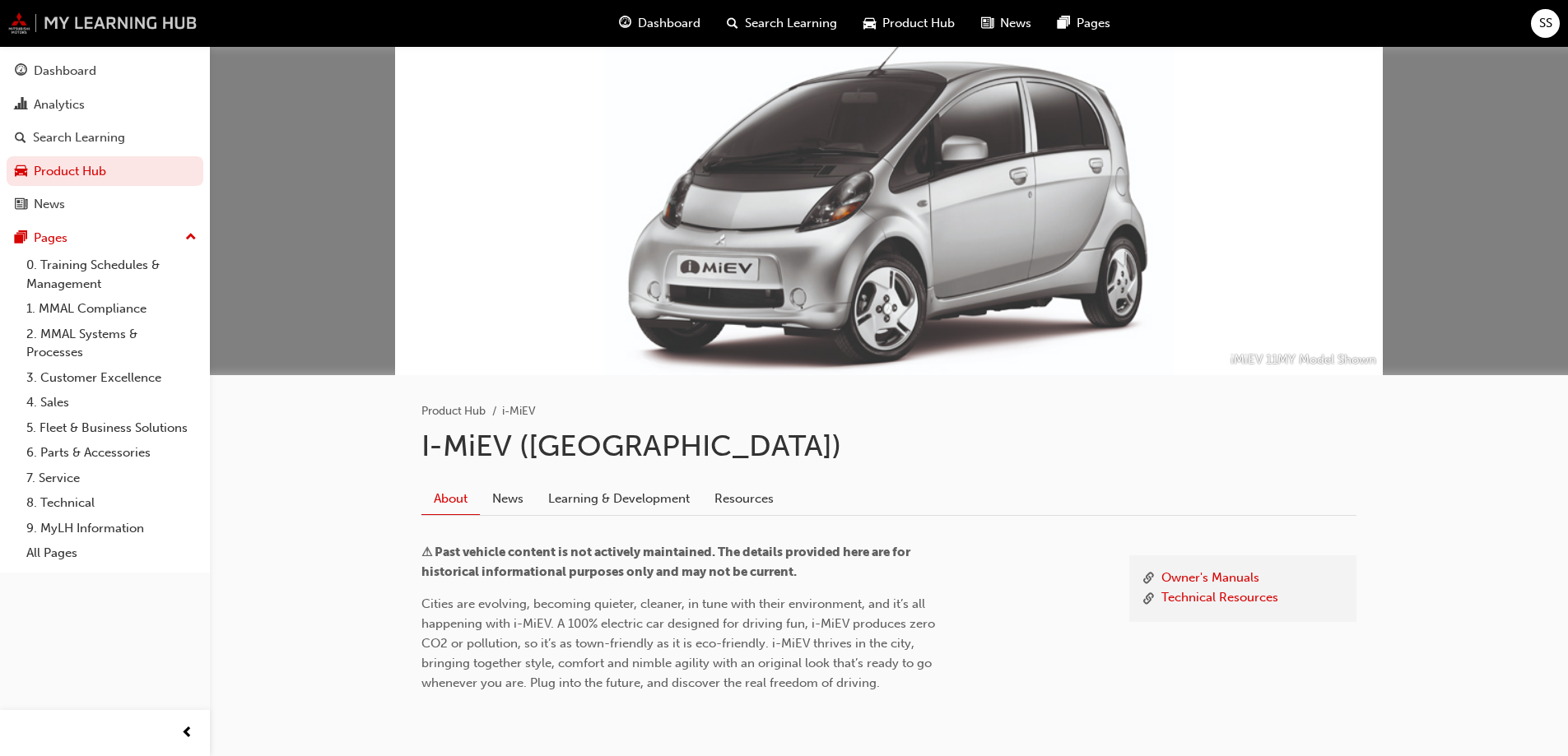
click at [81, 20] on img at bounding box center [102, 24] width 190 height 22
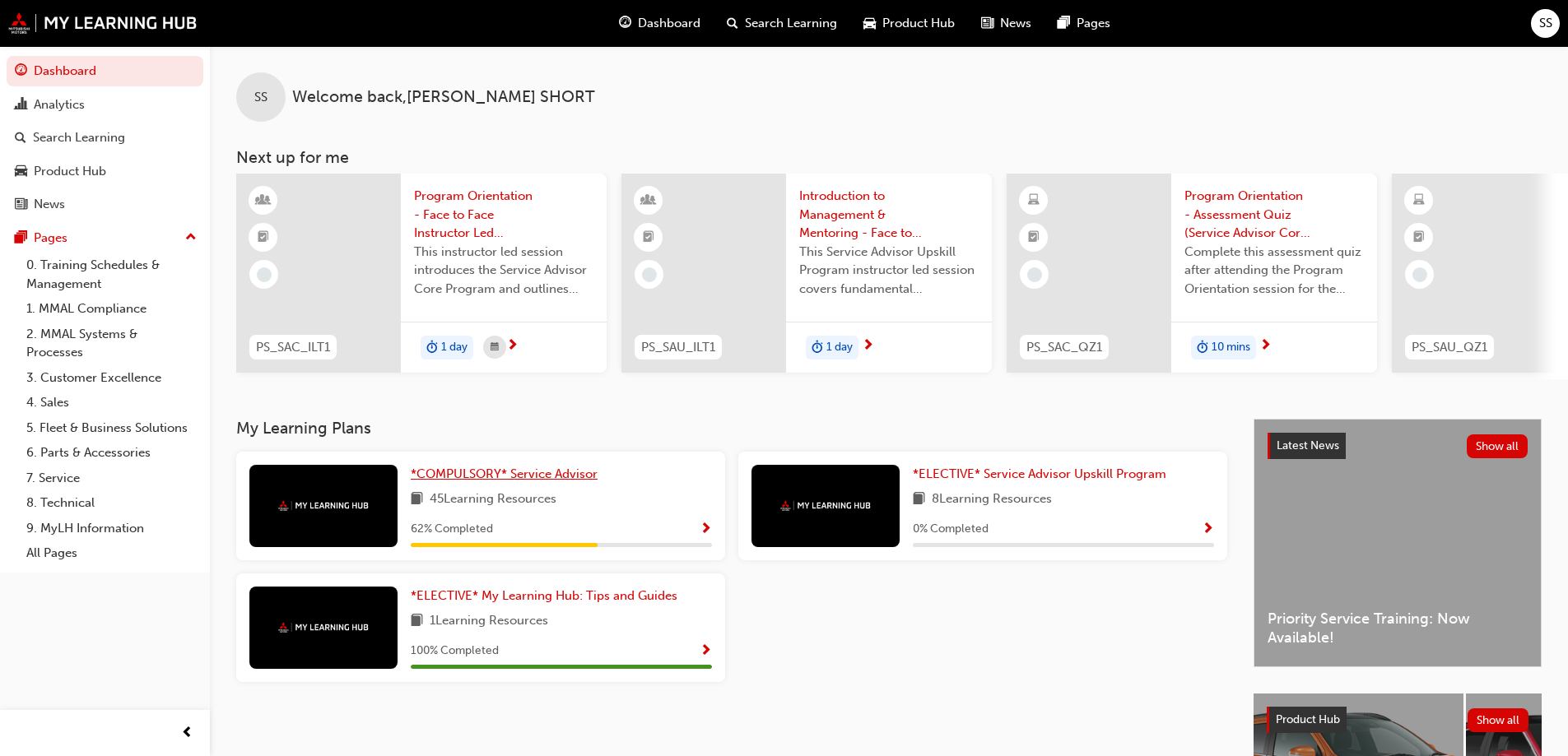
click at [487, 478] on span "*COMPULSORY* Service Advisor" at bounding box center [504, 474] width 187 height 15
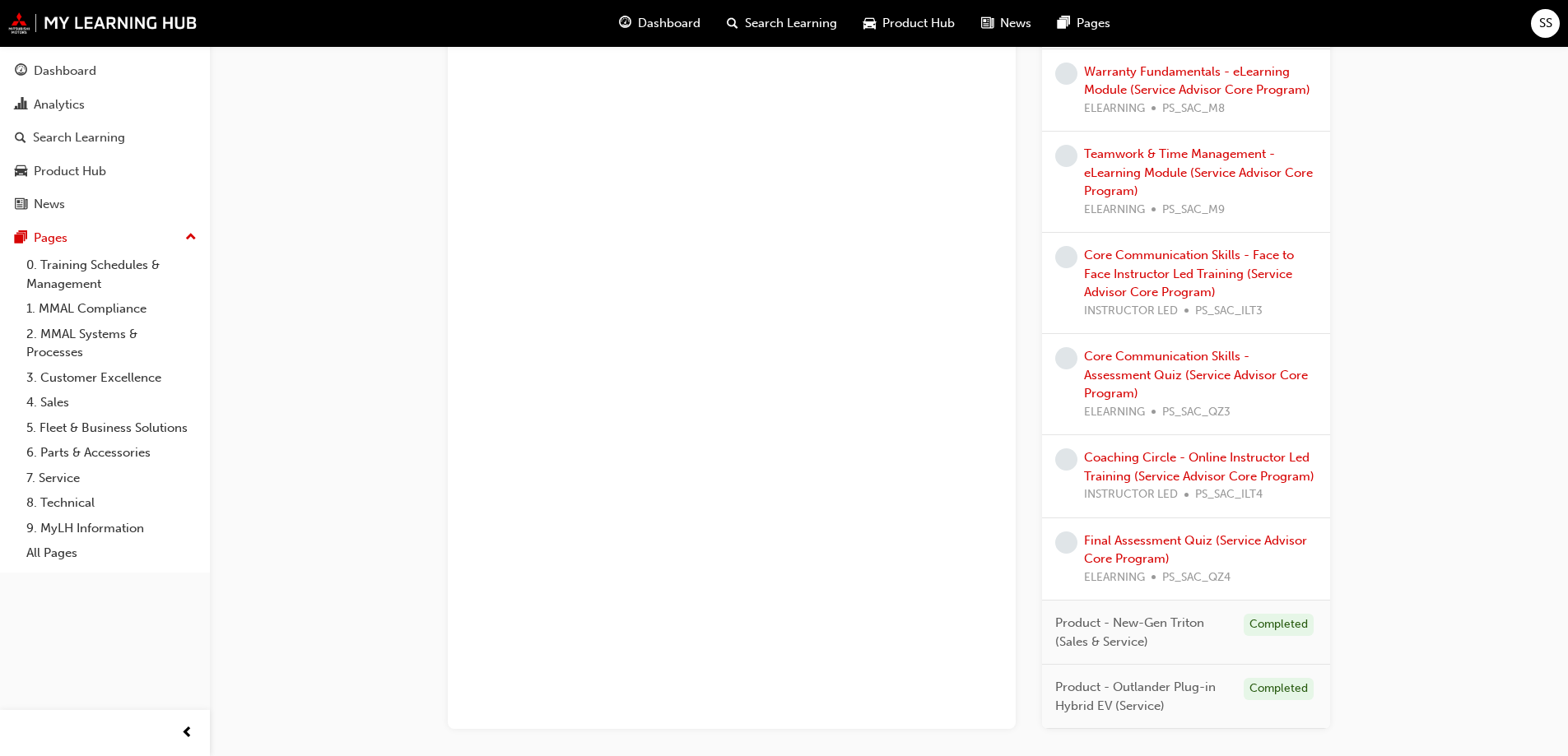
scroll to position [1646, 0]
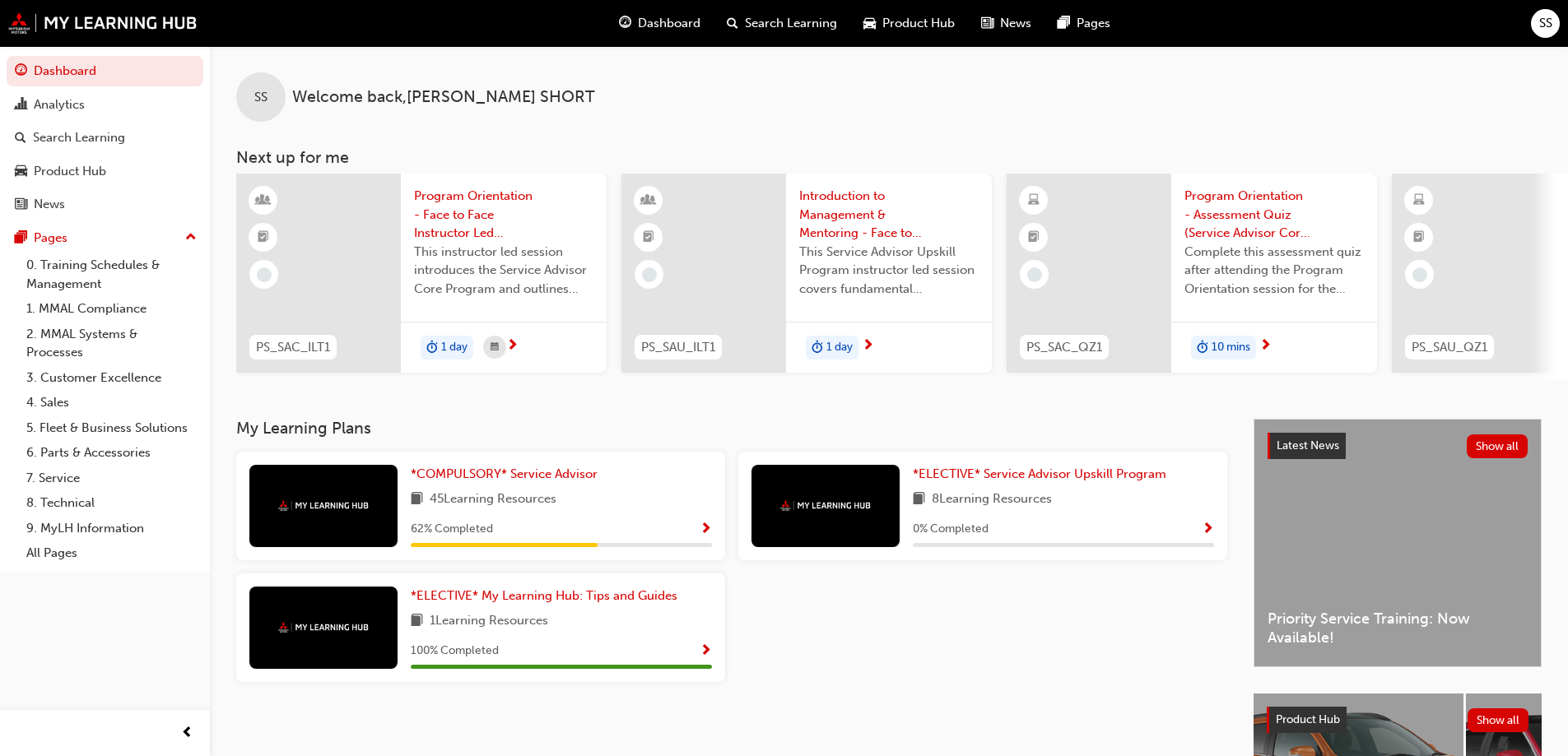
drag, startPoint x: 903, startPoint y: 515, endPoint x: 1372, endPoint y: 504, distance: 469.1
click at [1372, 504] on div "My Learning Plans *COMPULSORY* Service Advisor 45 Learning Resources 62 % Compl…" at bounding box center [888, 673] width 1358 height 510
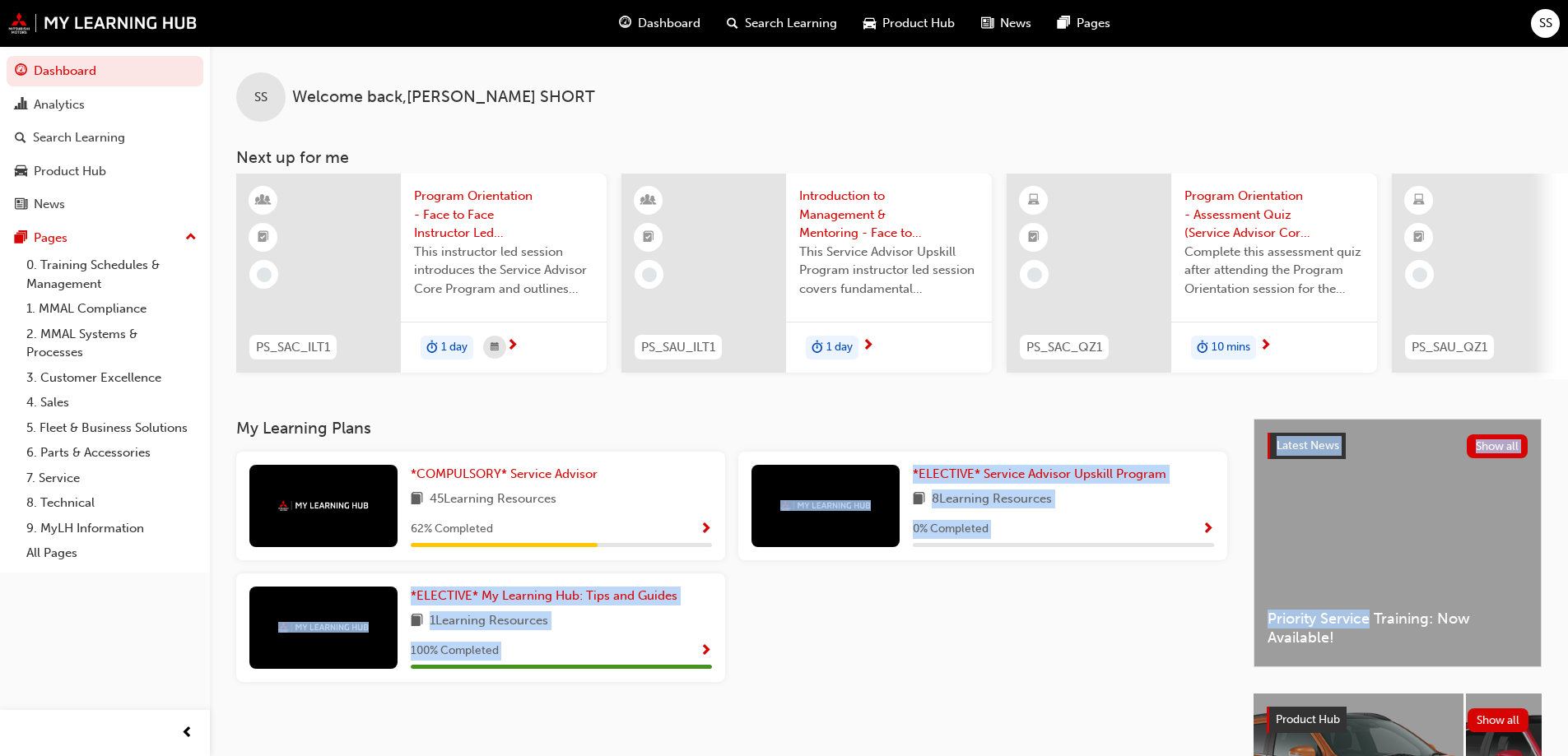
click at [947, 574] on div "*ELECTIVE* Service Advisor Upskill Program 8 Learning Resources 0 % Completed" at bounding box center [982, 513] width 502 height 122
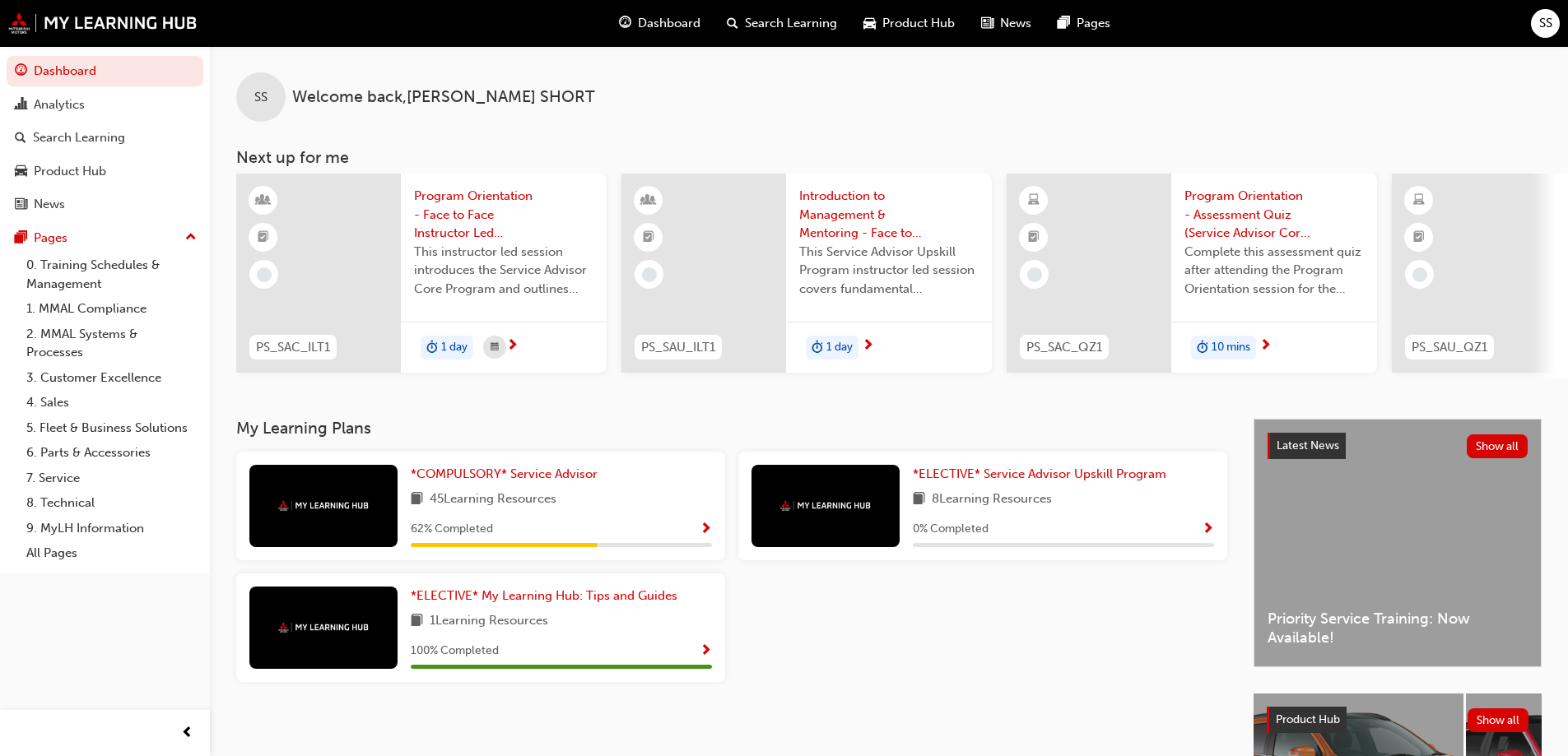
click at [874, 502] on div at bounding box center [825, 506] width 148 height 83
click at [1023, 482] on span "*ELECTIVE* Service Advisor Upskill Program" at bounding box center [1039, 474] width 254 height 15
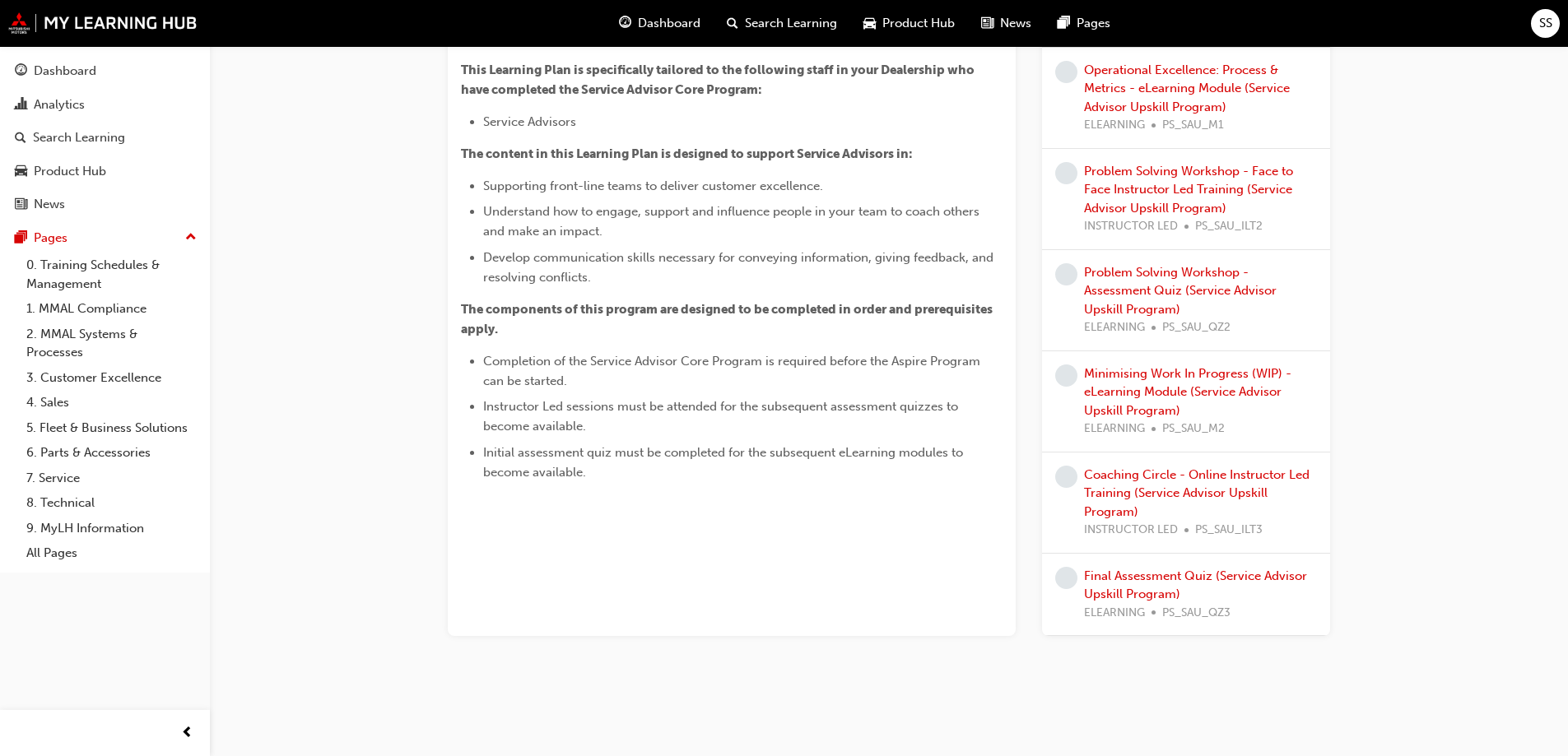
scroll to position [611, 0]
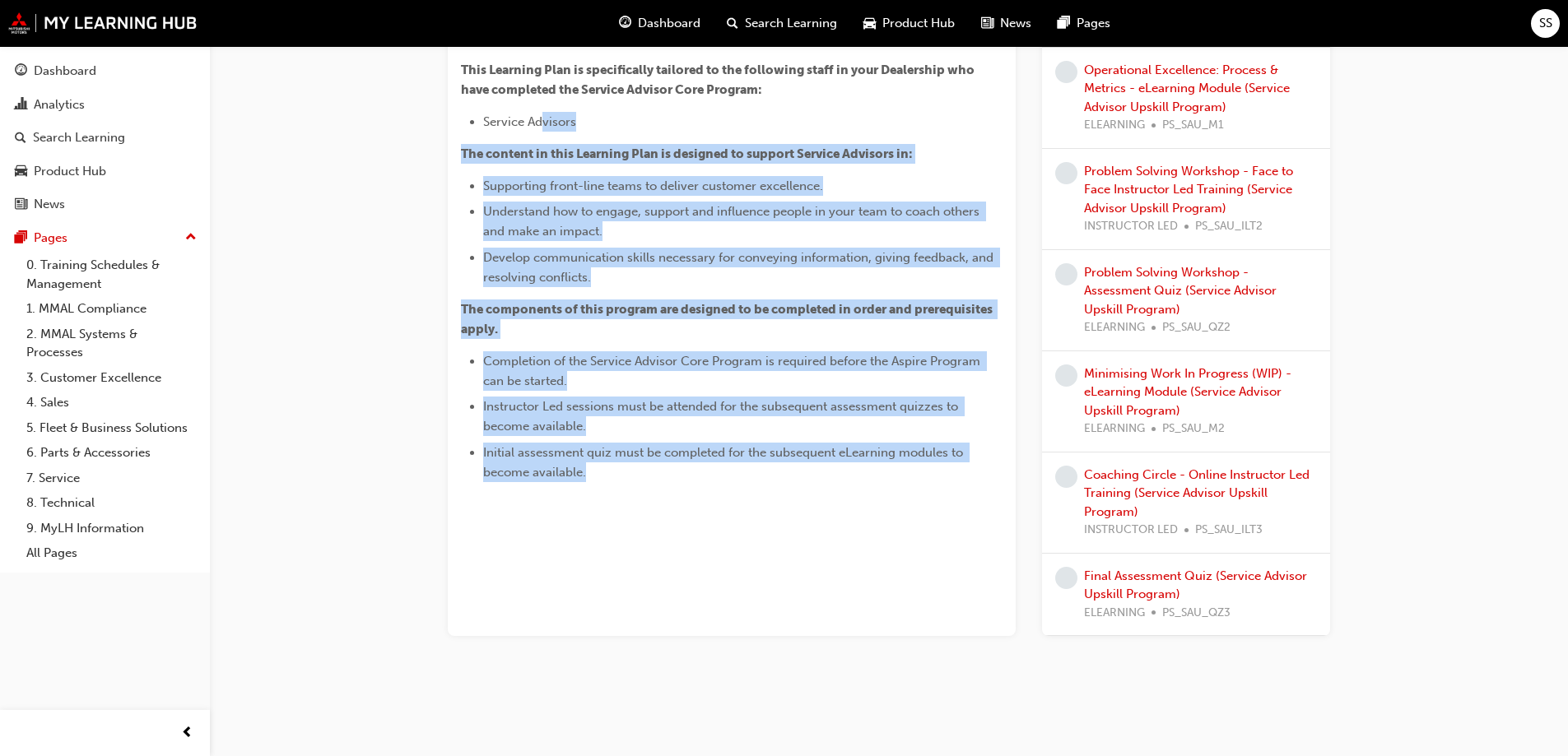
drag, startPoint x: 604, startPoint y: 613, endPoint x: 496, endPoint y: 180, distance: 446.3
click at [511, 192] on div "*ELECTIVE* Service Advisor Upskill Program Learning search page Learning plan d…" at bounding box center [731, 207] width 568 height 600
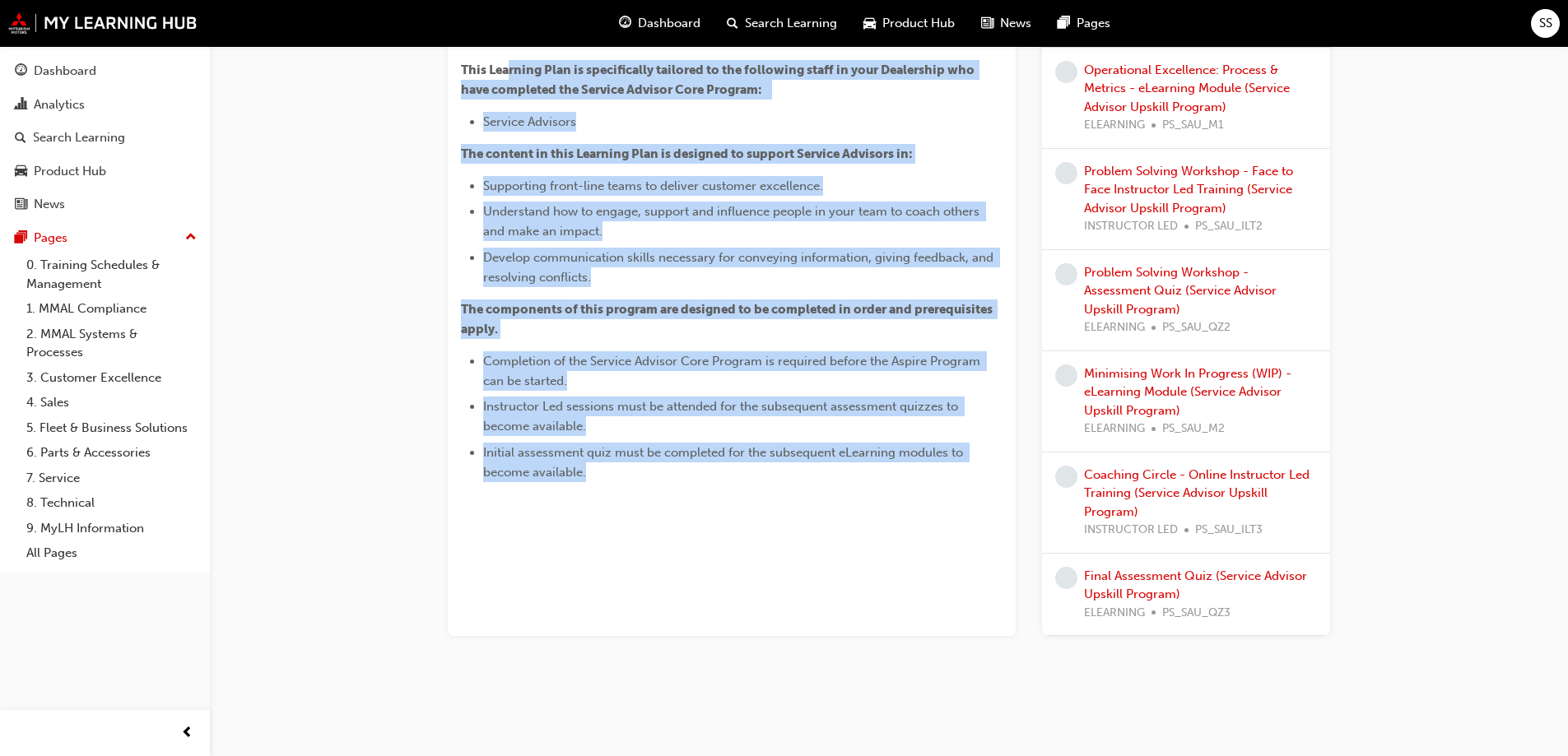
click at [732, 388] on span "Completion of the Service Advisor Core Program is required before the Aspire Pr…" at bounding box center [732, 371] width 500 height 34
click at [782, 339] on p "The components of this program are designed to be completed in order and prereq…" at bounding box center [731, 320] width 542 height 39
click at [798, 339] on p "The components of this program are designed to be completed in order and prereq…" at bounding box center [731, 320] width 542 height 39
click at [801, 336] on span "The components of this program are designed to be completed in order and prereq…" at bounding box center [727, 319] width 534 height 34
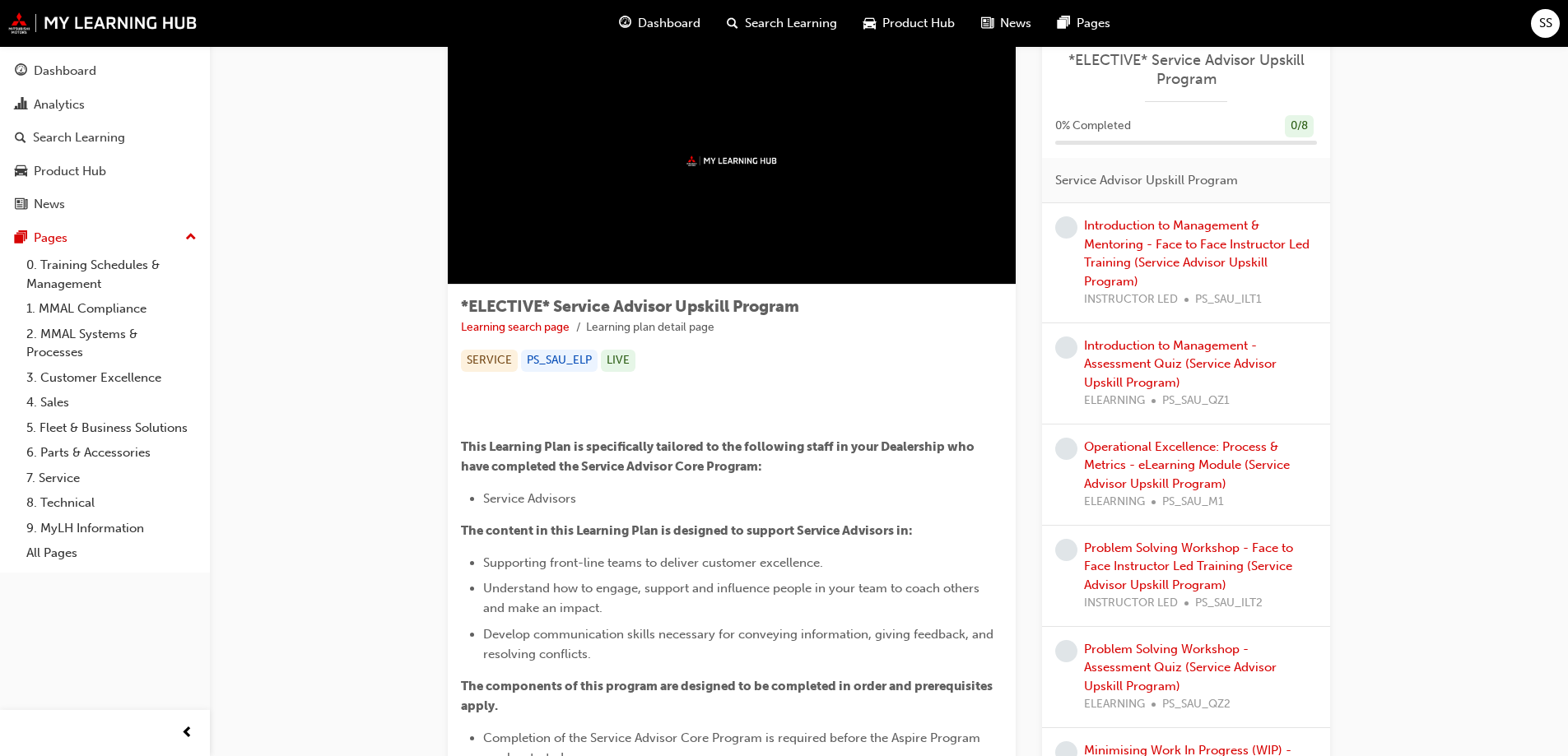
scroll to position [0, 0]
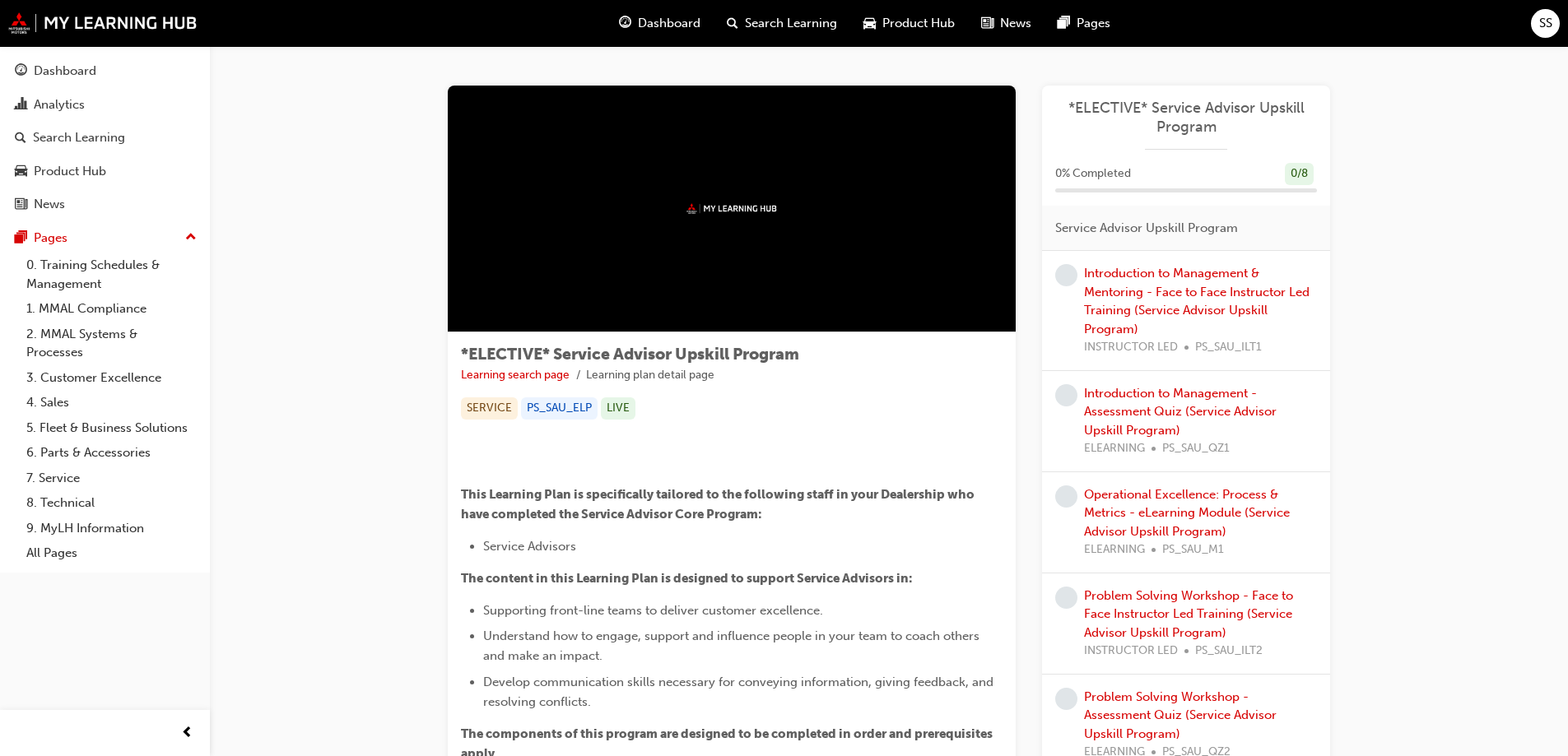
click at [674, 29] on span "Dashboard" at bounding box center [669, 23] width 63 height 19
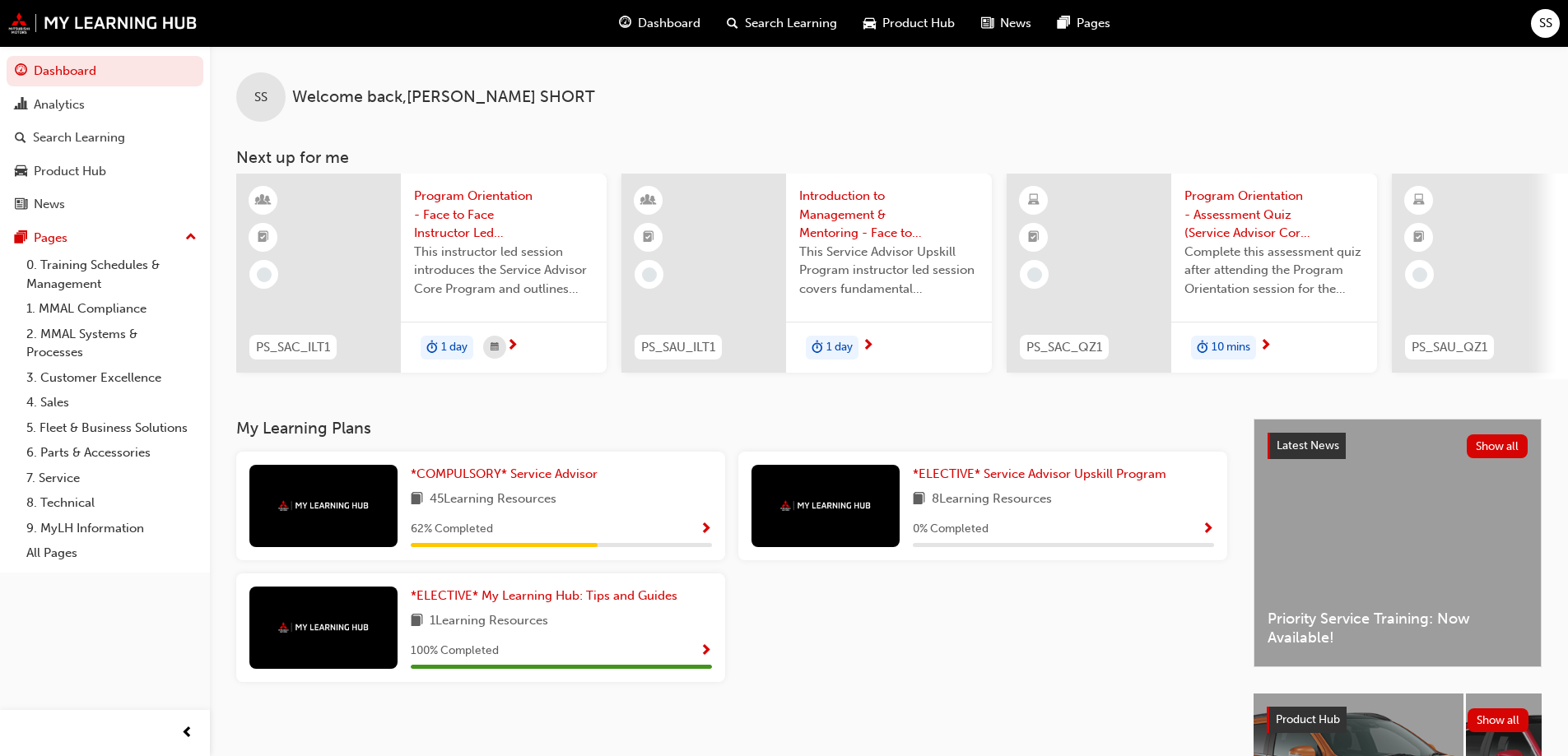
click at [987, 28] on span "news-icon" at bounding box center [987, 23] width 13 height 21
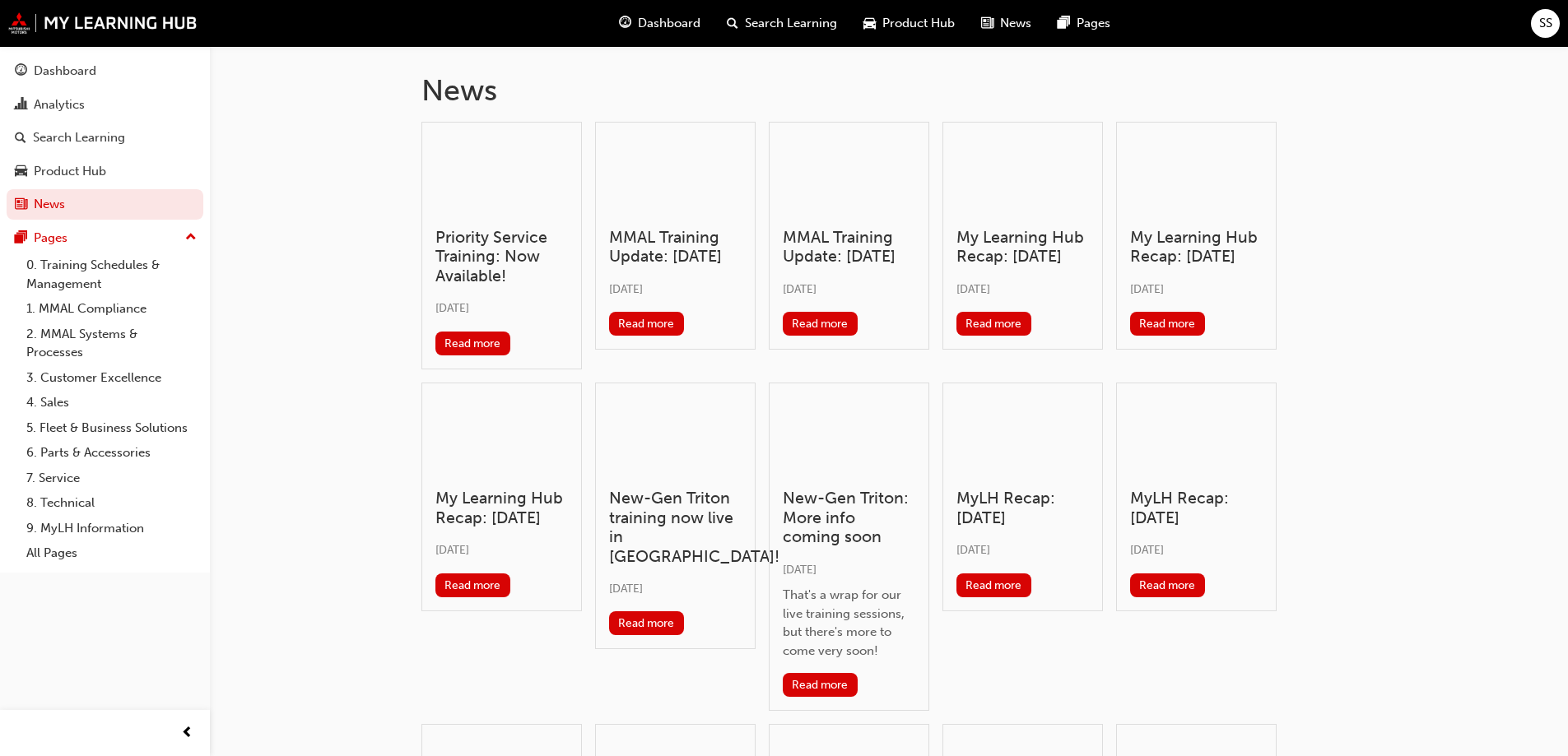
click at [623, 11] on div "Dashboard" at bounding box center [660, 24] width 108 height 33
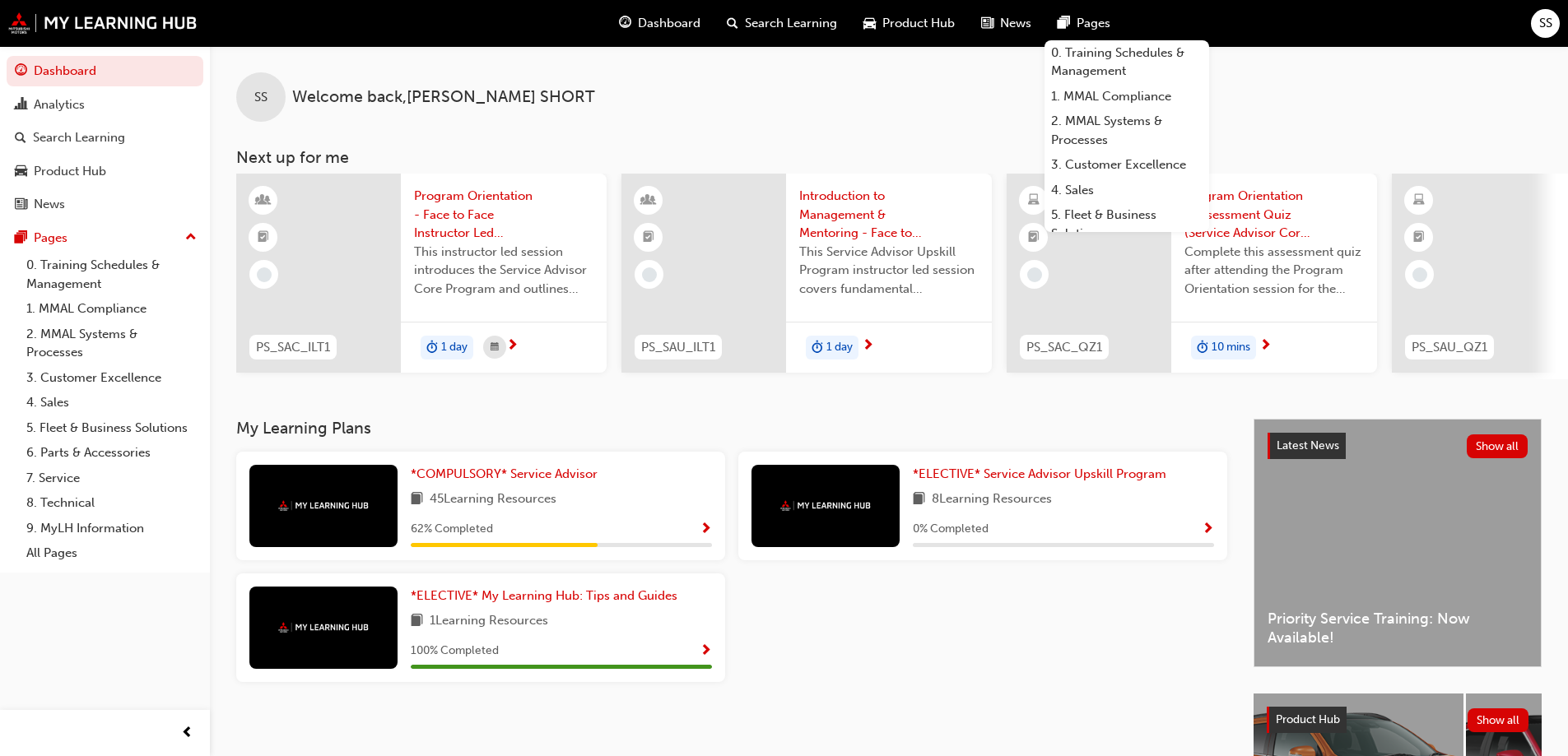
drag, startPoint x: 1043, startPoint y: 25, endPoint x: 1063, endPoint y: 16, distance: 21.9
click at [1063, 16] on span "pages-icon" at bounding box center [1064, 23] width 13 height 21
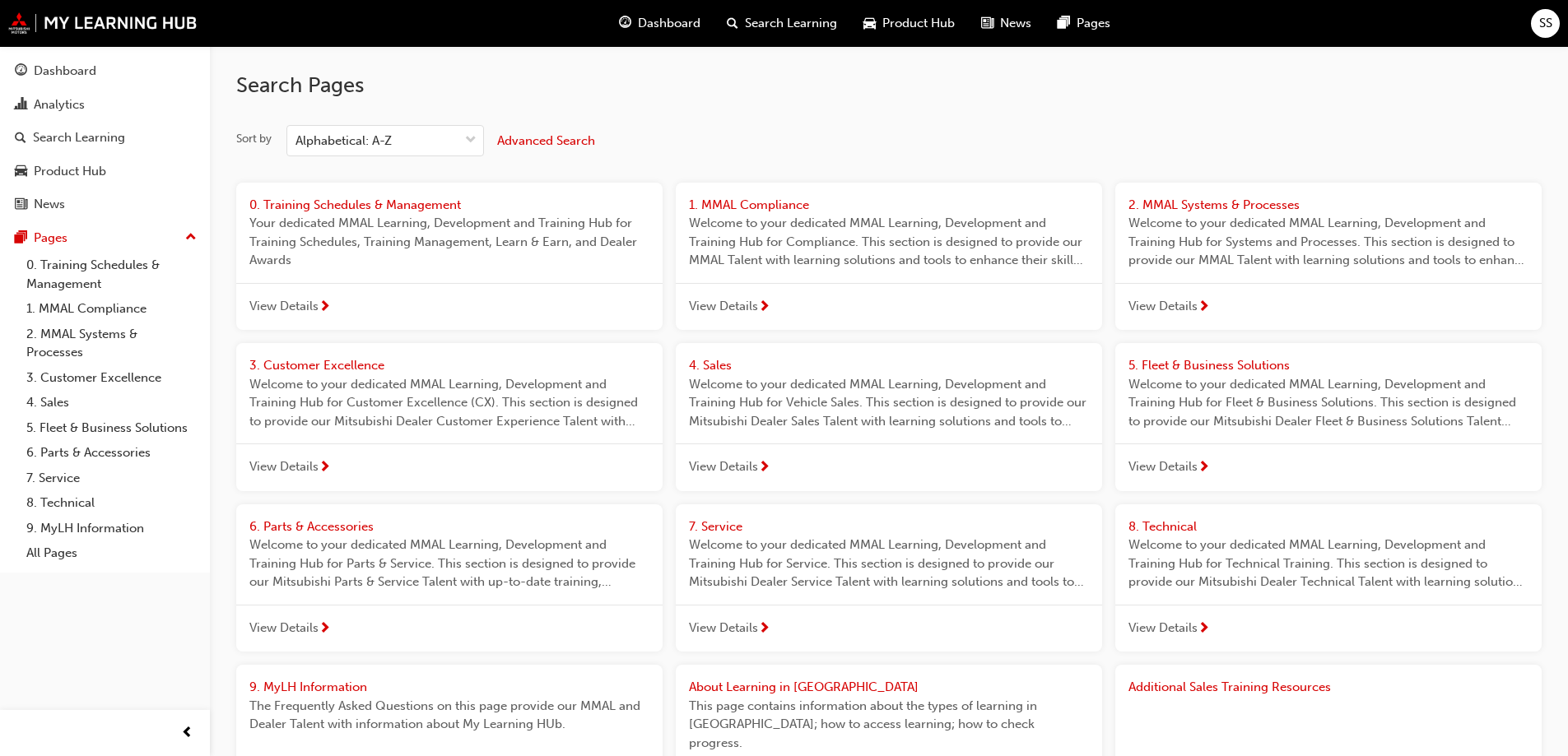
click at [931, 30] on span "Product Hub" at bounding box center [918, 23] width 73 height 19
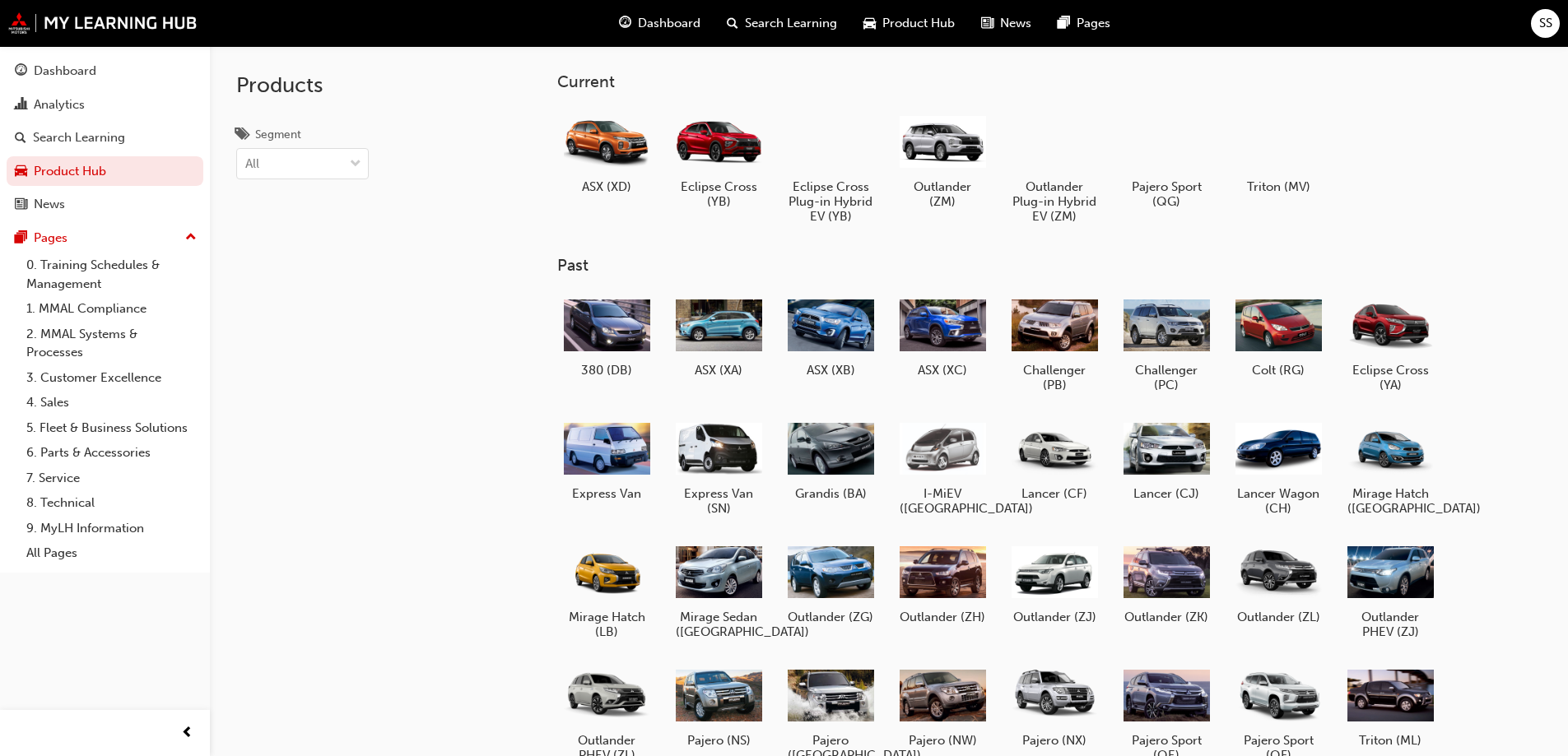
click at [772, 29] on span "Search Learning" at bounding box center [791, 23] width 92 height 19
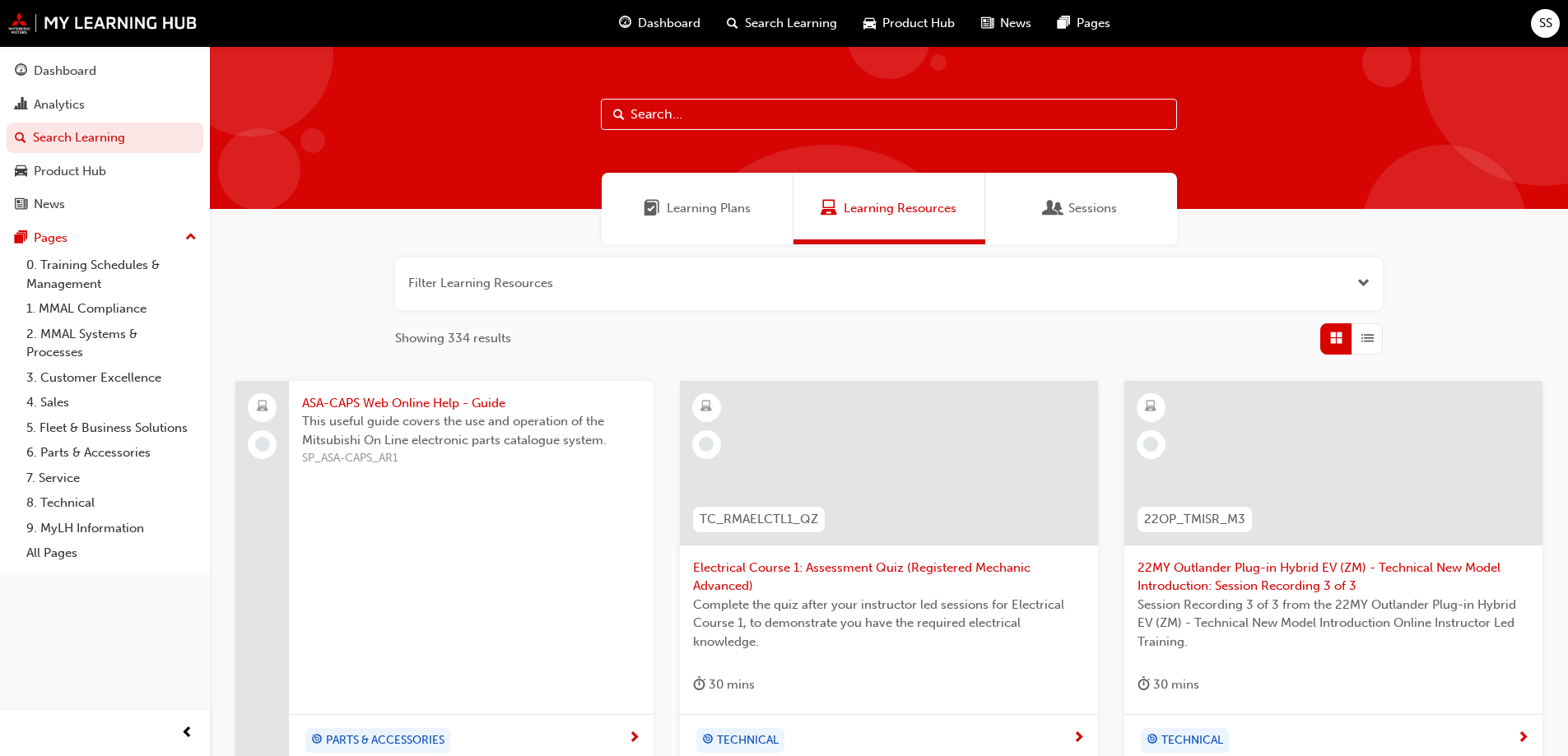
click at [658, 20] on span "Dashboard" at bounding box center [669, 23] width 63 height 19
